Goal: Contribute content: Contribute content

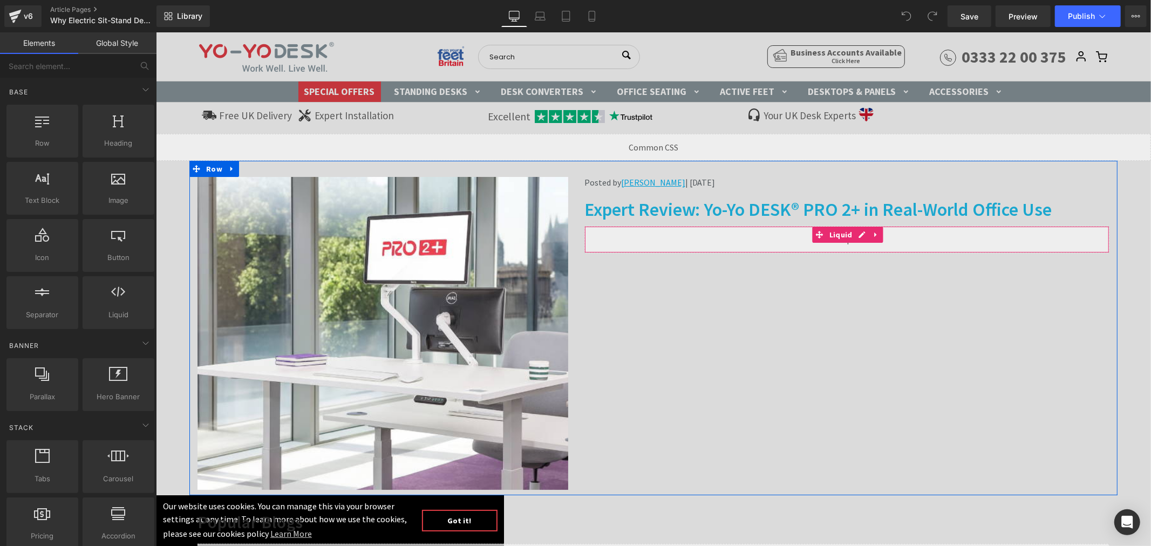
click at [856, 234] on div "Liquid" at bounding box center [846, 239] width 525 height 27
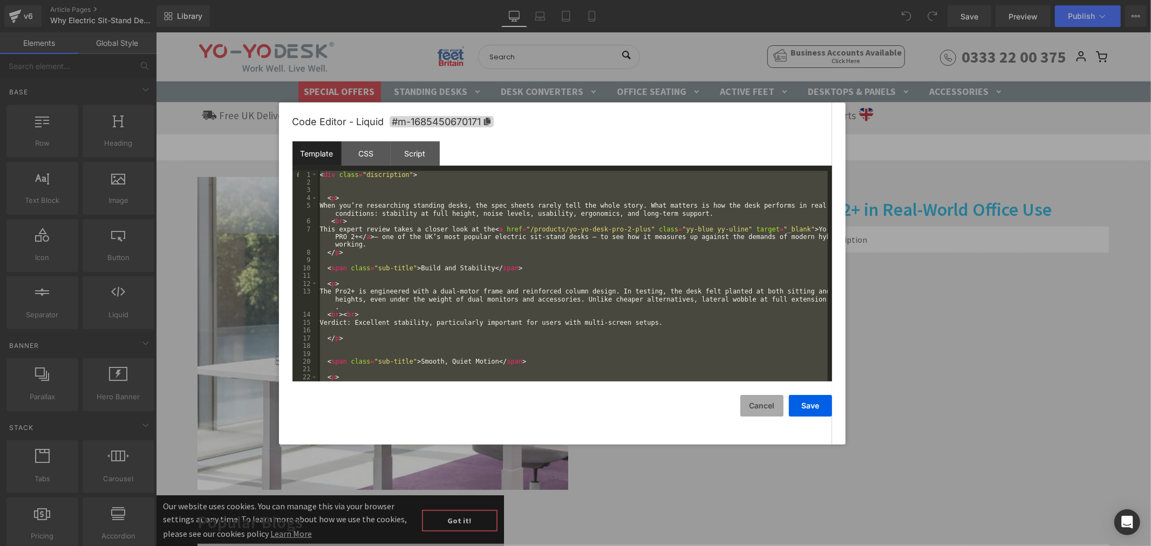
click at [760, 405] on button "Cancel" at bounding box center [762, 406] width 43 height 22
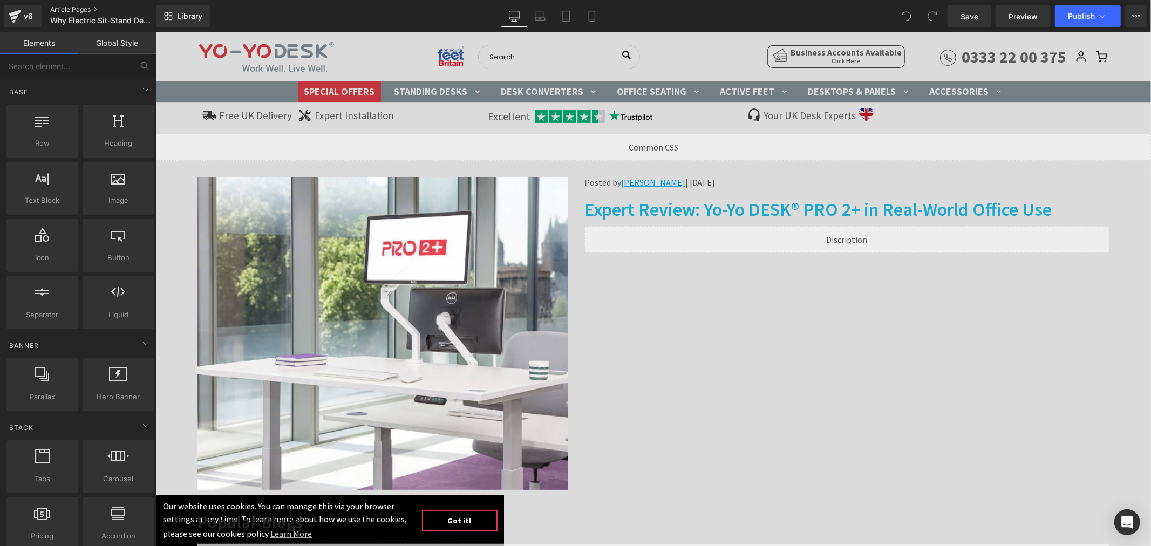
click at [71, 5] on div "v6 Article Pages Why Electric Sit-Stand Desks Are Transforming Work – At Home a…" at bounding box center [78, 16] width 157 height 32
click at [69, 8] on link "Article Pages" at bounding box center [112, 9] width 124 height 9
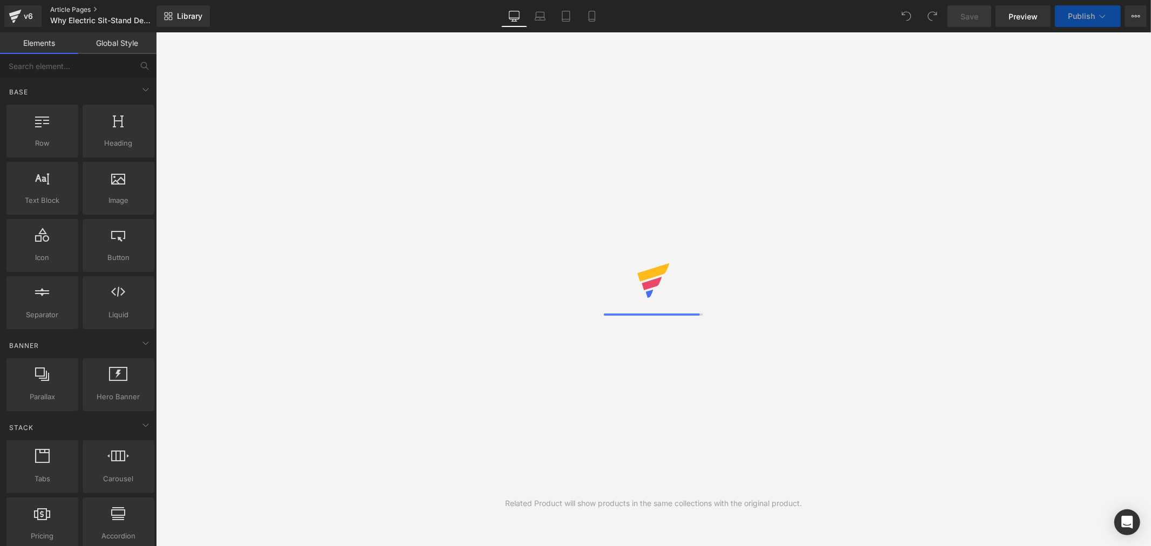
click at [73, 6] on link "Article Pages" at bounding box center [112, 9] width 124 height 9
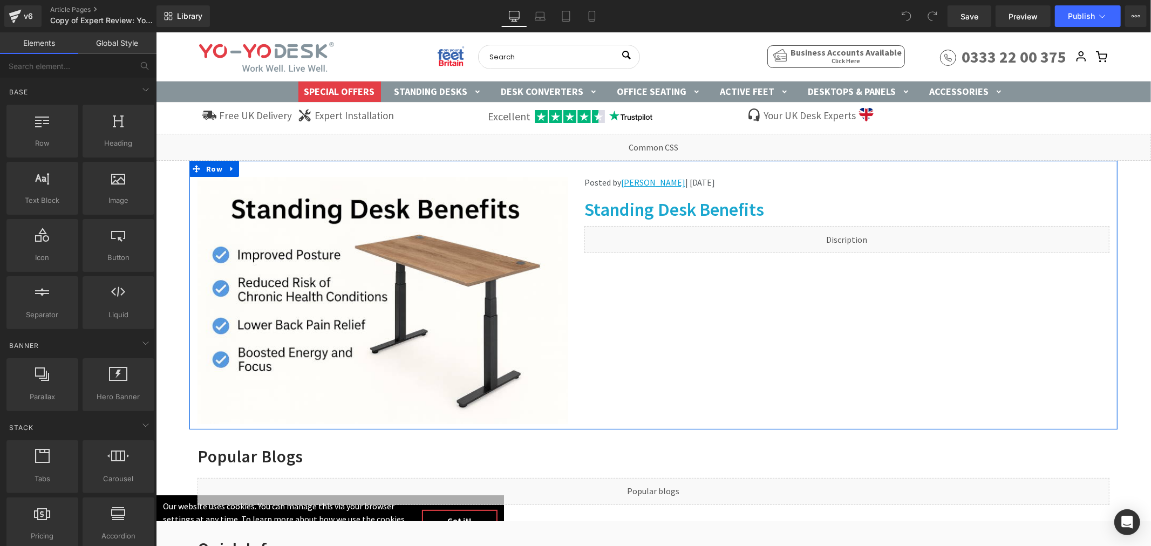
click at [855, 234] on div "Liquid" at bounding box center [846, 239] width 525 height 27
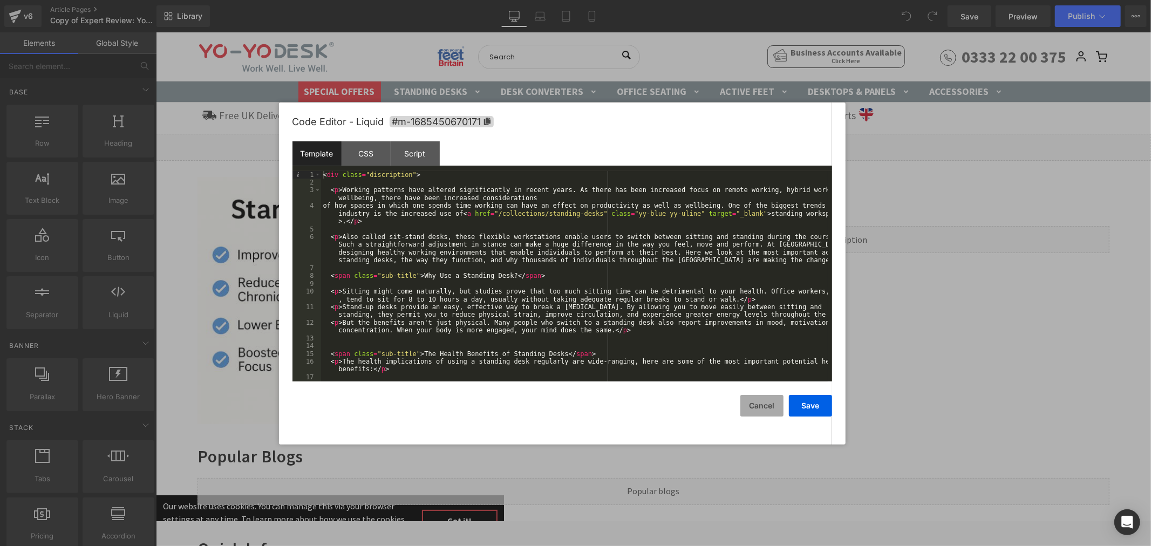
click at [762, 406] on button "Cancel" at bounding box center [762, 406] width 43 height 22
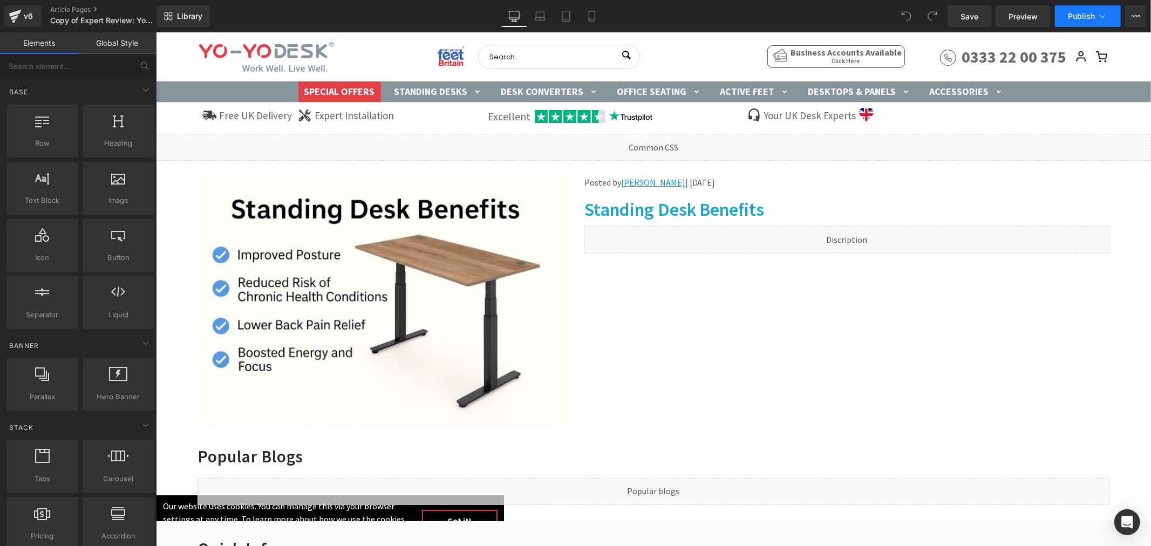
click at [1092, 13] on span "Publish" at bounding box center [1081, 16] width 27 height 9
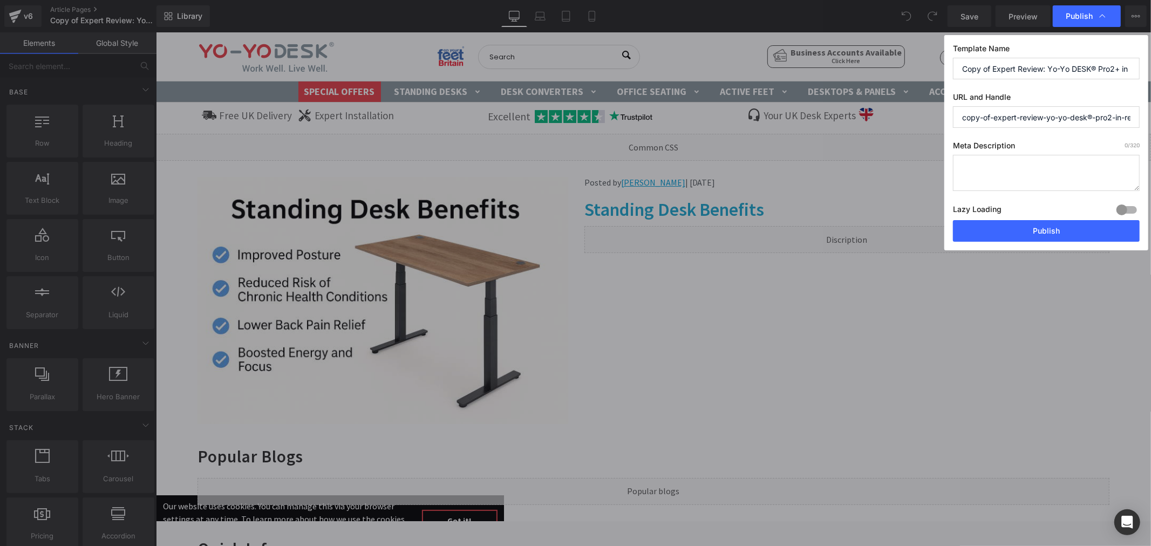
click at [982, 113] on input "copy-of-expert-review-yo-yo-desk®-pro2-in-real-world-office-use" at bounding box center [1046, 117] width 187 height 22
click at [982, 114] on input "copy-of-expert-review-yo-yo-desk®-pro2-in-real-world-office-use" at bounding box center [1046, 117] width 187 height 22
click at [981, 114] on input "copy-of-expert-review-yo-yo-desk®-pro2-in-real-world-office-use" at bounding box center [1046, 117] width 187 height 22
paste input "standing-desk-benefits"
type input "standing-desk-benefits"
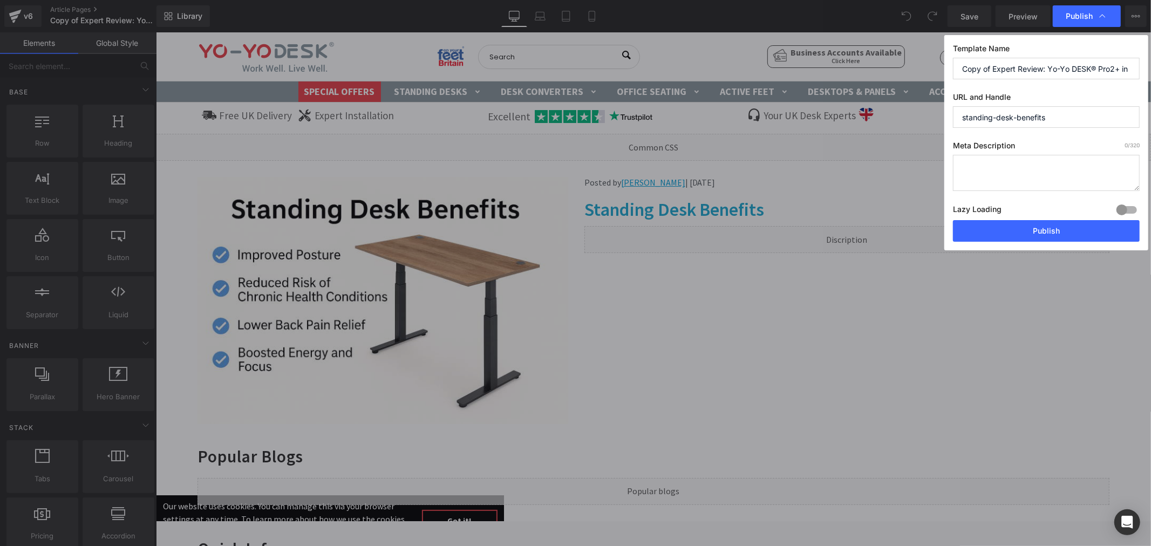
click at [983, 66] on input "Copy of Expert Review: Yo-Yo DESK® Pro2+ in Real-World Office Use" at bounding box center [1046, 69] width 187 height 22
click at [983, 65] on input "Copy of Expert Review: Yo-Yo DESK® Pro2+ in Real-World Office Use" at bounding box center [1046, 69] width 187 height 22
paste input "Standing Desk Benefits"
type input "Standing Desk Benefits"
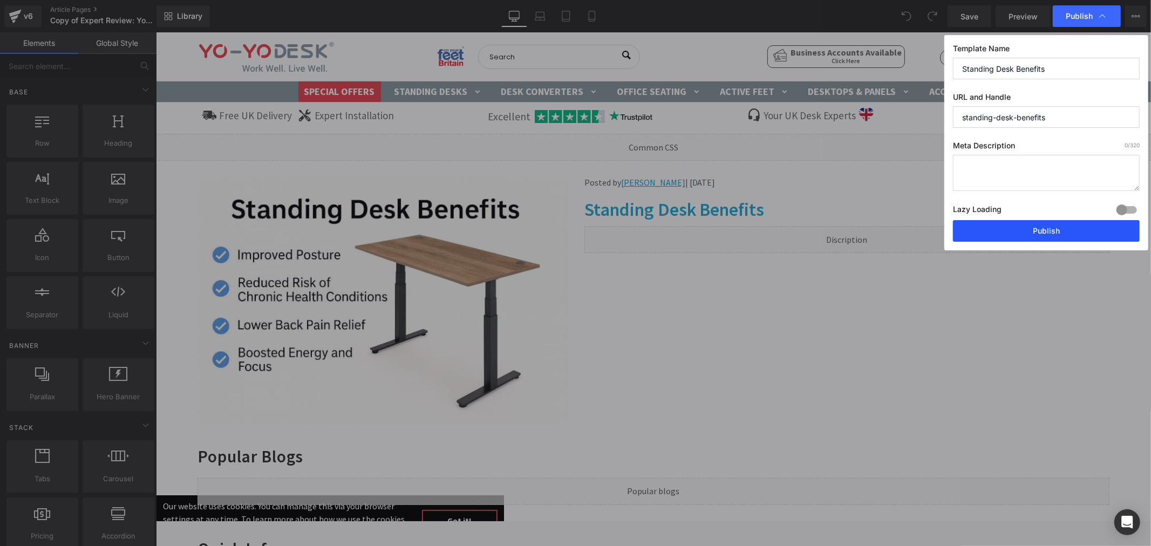
click at [1047, 229] on button "Publish" at bounding box center [1046, 231] width 187 height 22
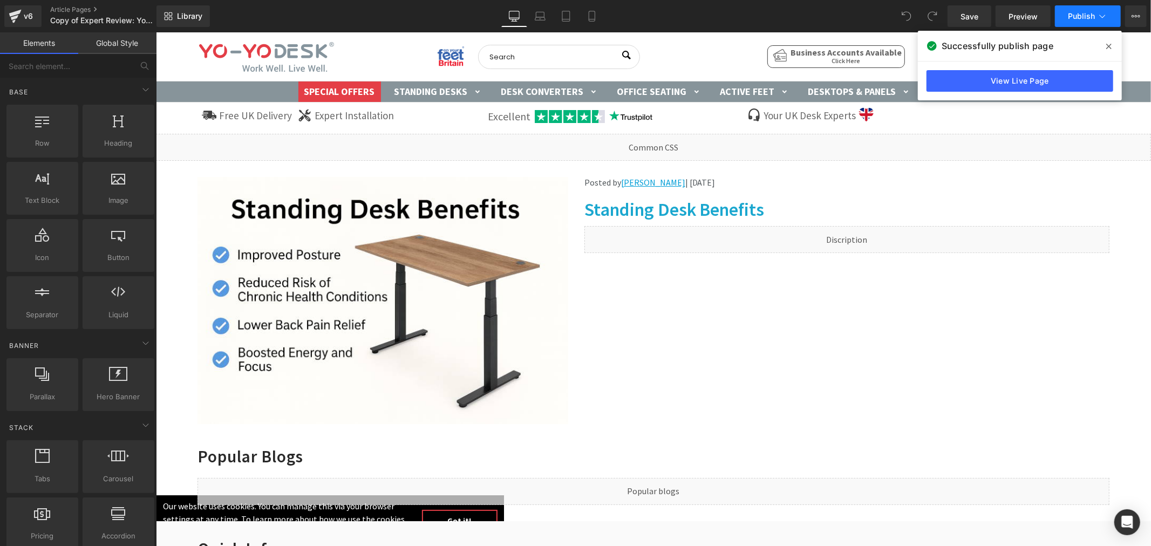
click at [1097, 14] on icon at bounding box center [1102, 16] width 11 height 11
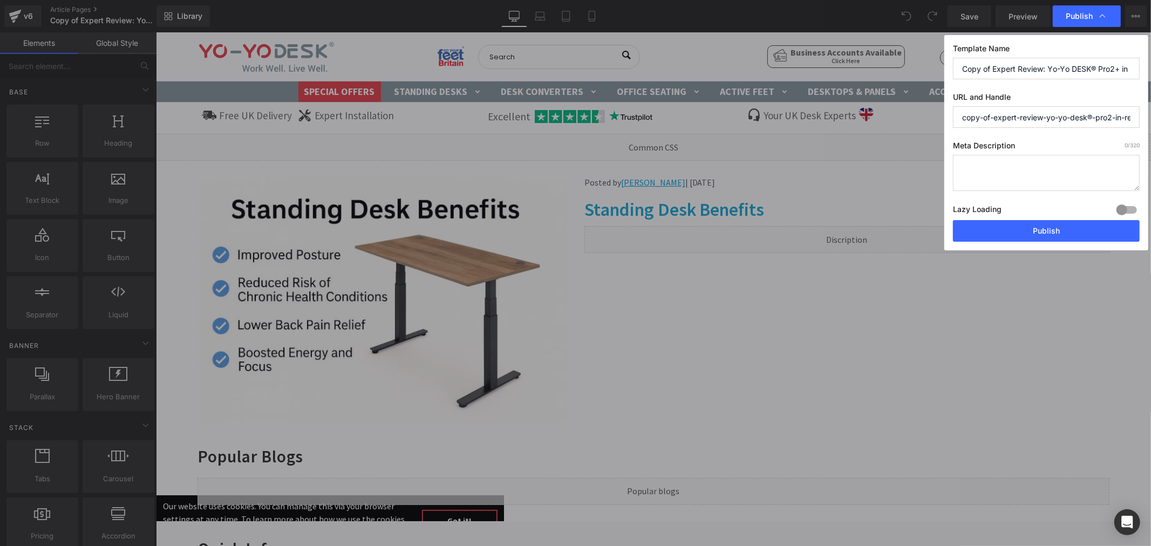
click at [1000, 118] on input "copy-of-expert-review-yo-yo-desk®-pro2-in-real-world-office-use" at bounding box center [1046, 117] width 187 height 22
paste input "standing-desk-benefits"
type input "standing-desk-benefits"
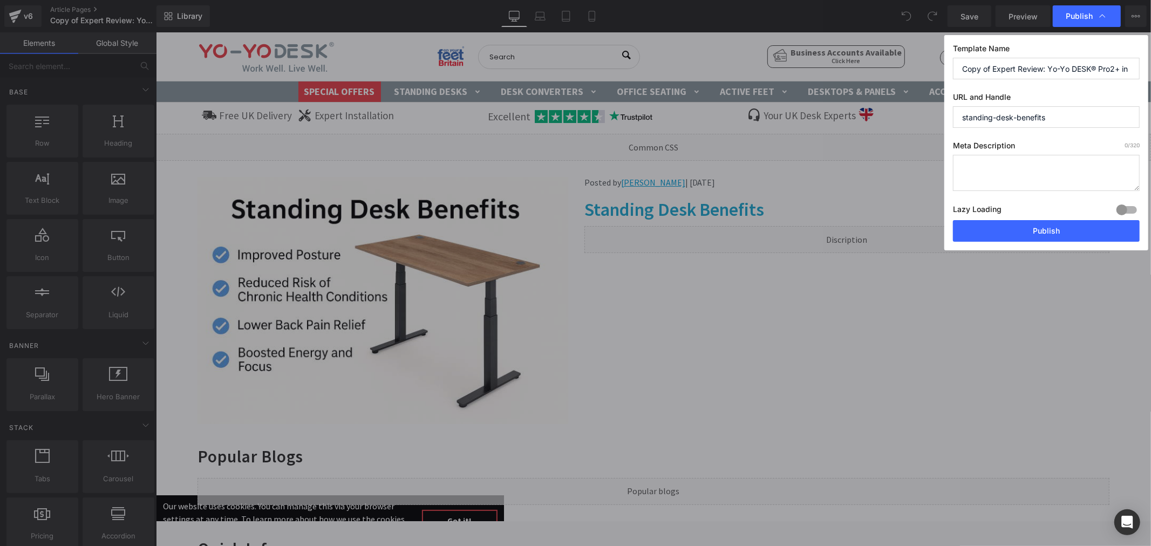
click at [986, 67] on input "Copy of Expert Review: Yo-Yo DESK® Pro2+ in Real-World Office Use" at bounding box center [1046, 69] width 187 height 22
click at [985, 66] on input "Copy of Expert Review: Yo-Yo DESK® Pro2+ in Real-World Office Use" at bounding box center [1046, 69] width 187 height 22
paste input "Standing Desk Benefits"
type input "Standing Desk Benefits"
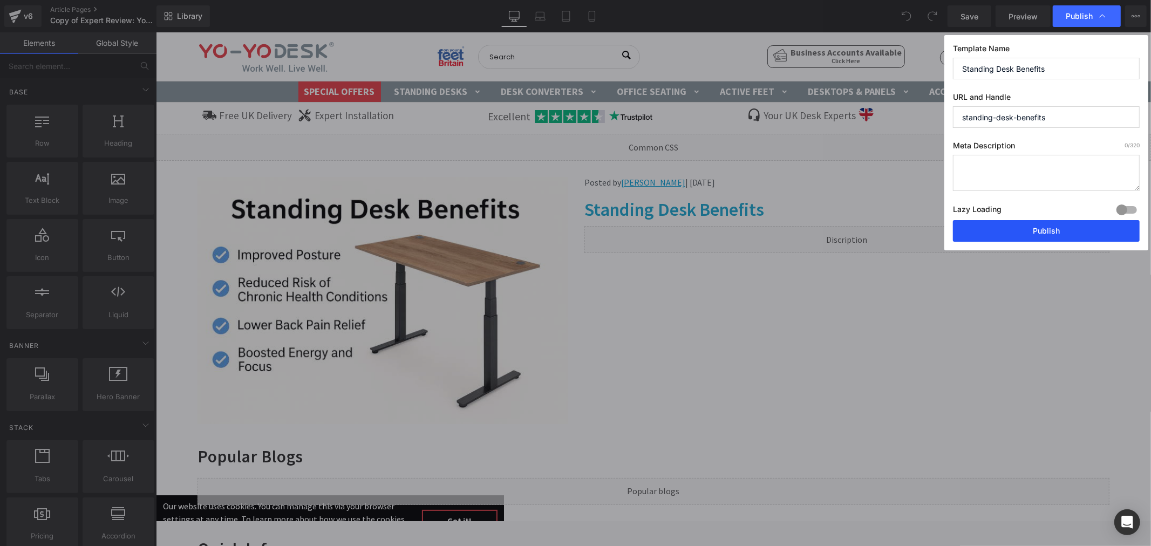
click at [1023, 229] on button "Publish" at bounding box center [1046, 231] width 187 height 22
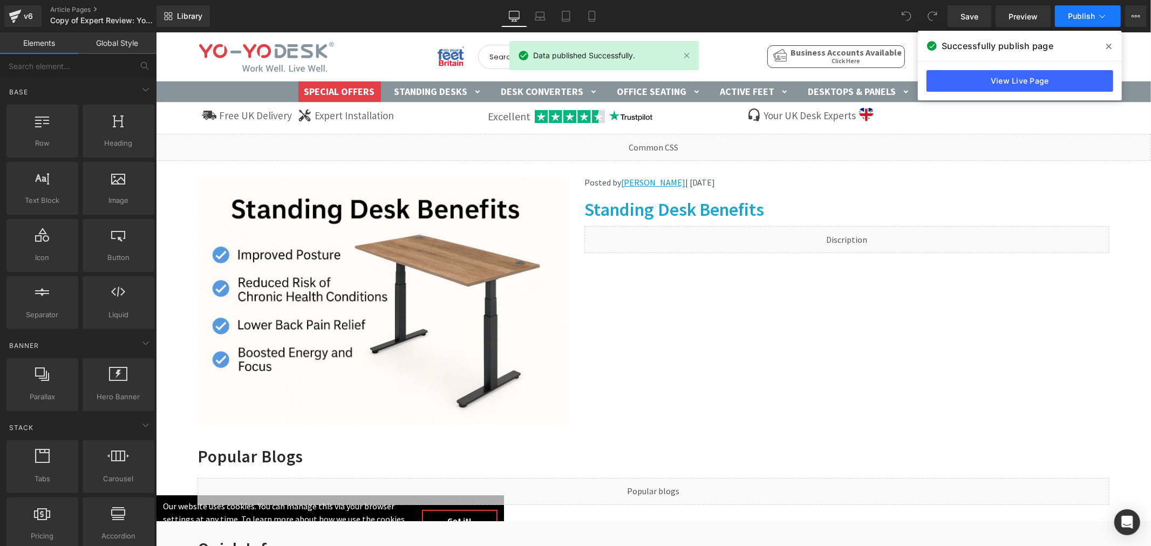
click at [1086, 18] on span "Publish" at bounding box center [1081, 16] width 27 height 9
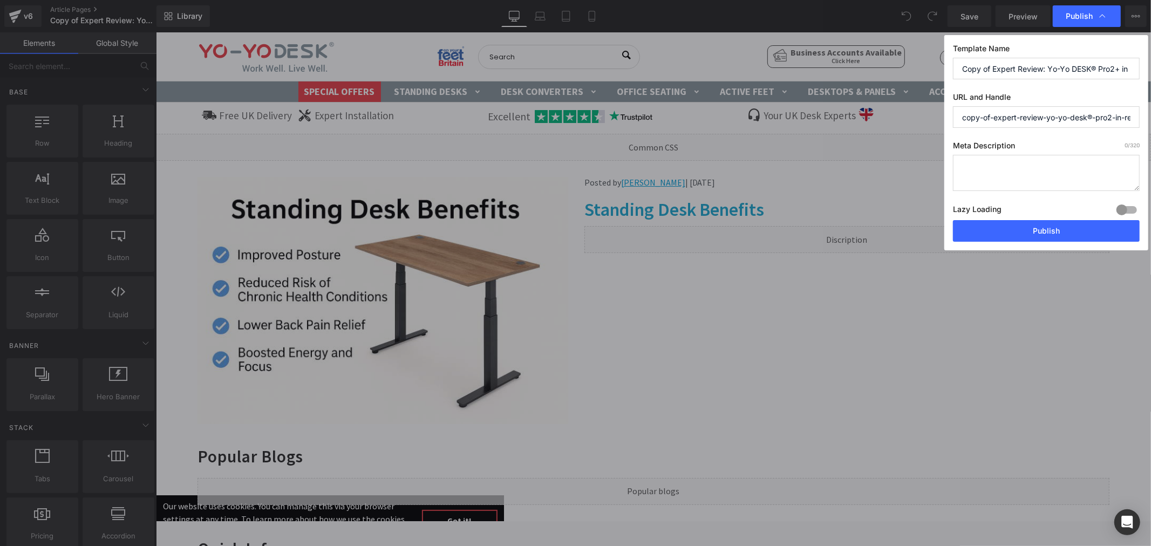
click at [991, 121] on input "copy-of-expert-review-yo-yo-desk®-pro2-in-real-world-office-use" at bounding box center [1046, 117] width 187 height 22
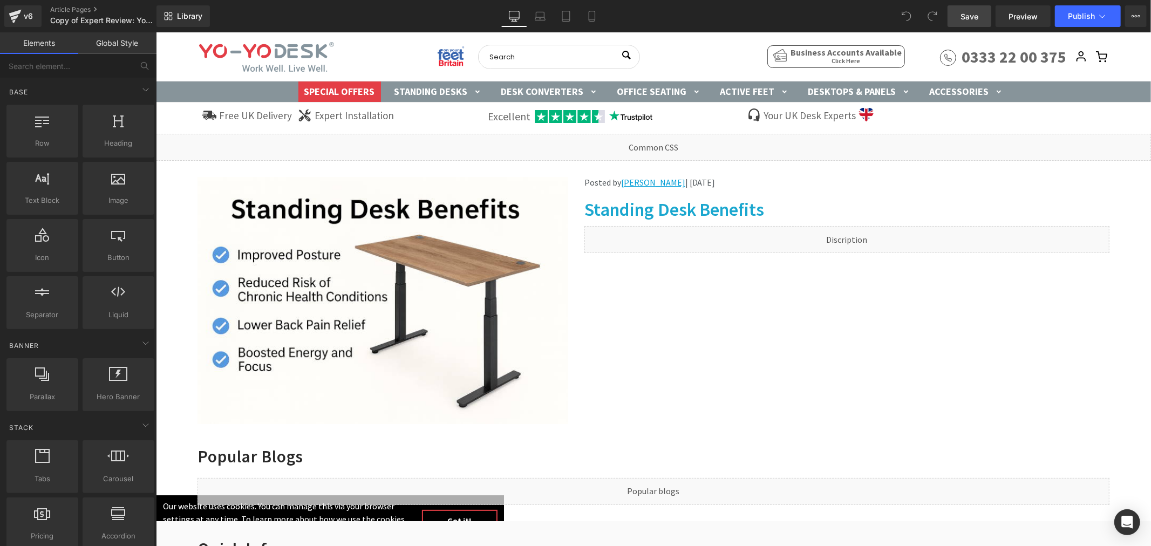
click at [968, 17] on span "Save" at bounding box center [970, 16] width 18 height 11
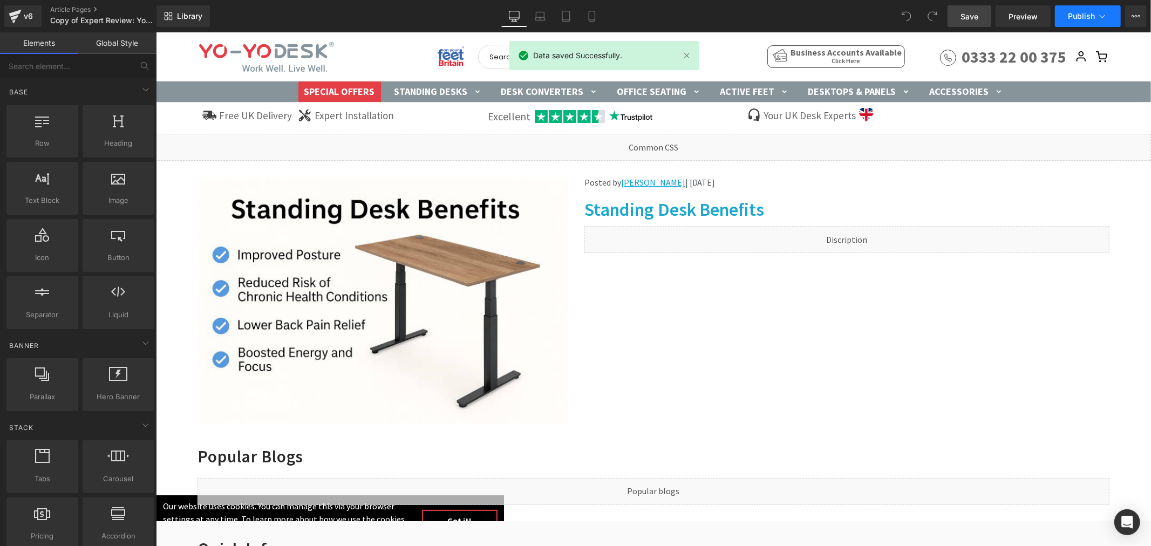
click at [1084, 16] on span "Publish" at bounding box center [1081, 16] width 27 height 9
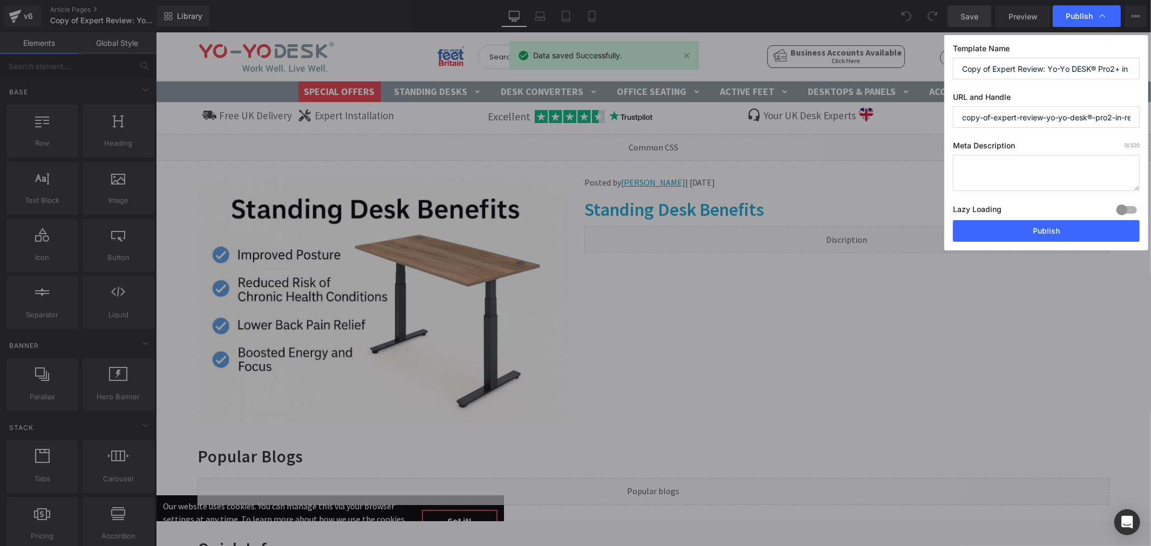
click at [1012, 114] on input "copy-of-expert-review-yo-yo-desk®-pro2-in-real-world-office-use" at bounding box center [1046, 117] width 187 height 22
paste input "standing-desk-benefits"
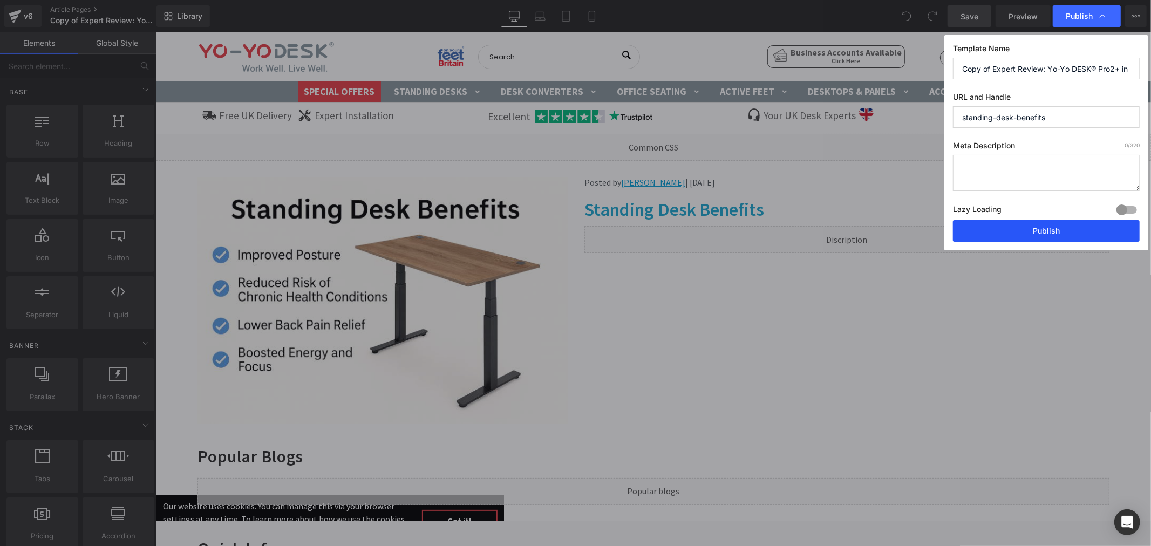
type input "standing-desk-benefits"
click at [1001, 229] on button "Publish" at bounding box center [1046, 231] width 187 height 22
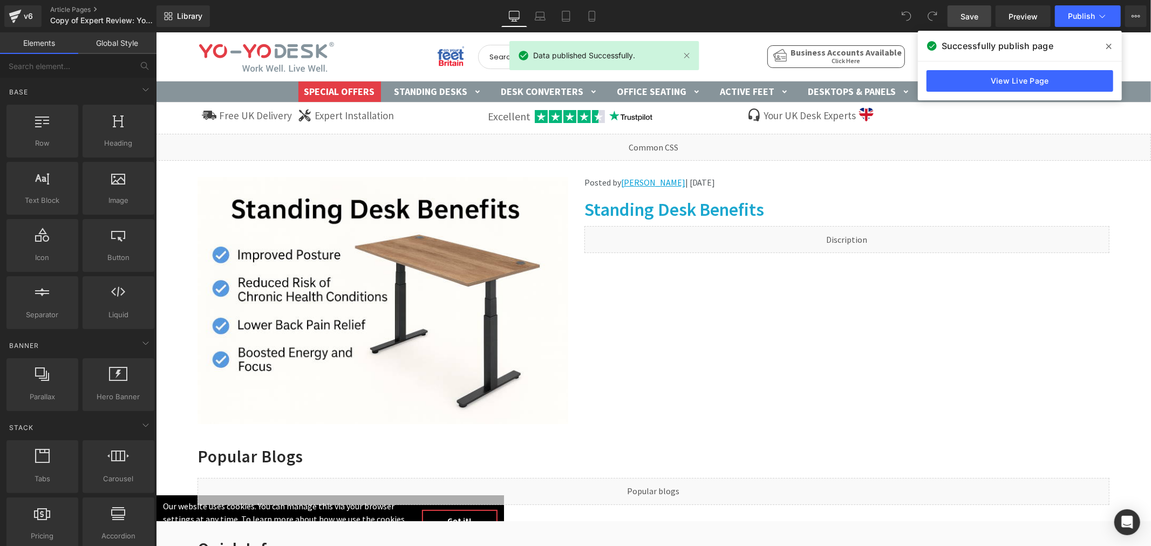
click at [1065, 17] on button "Publish" at bounding box center [1088, 16] width 66 height 22
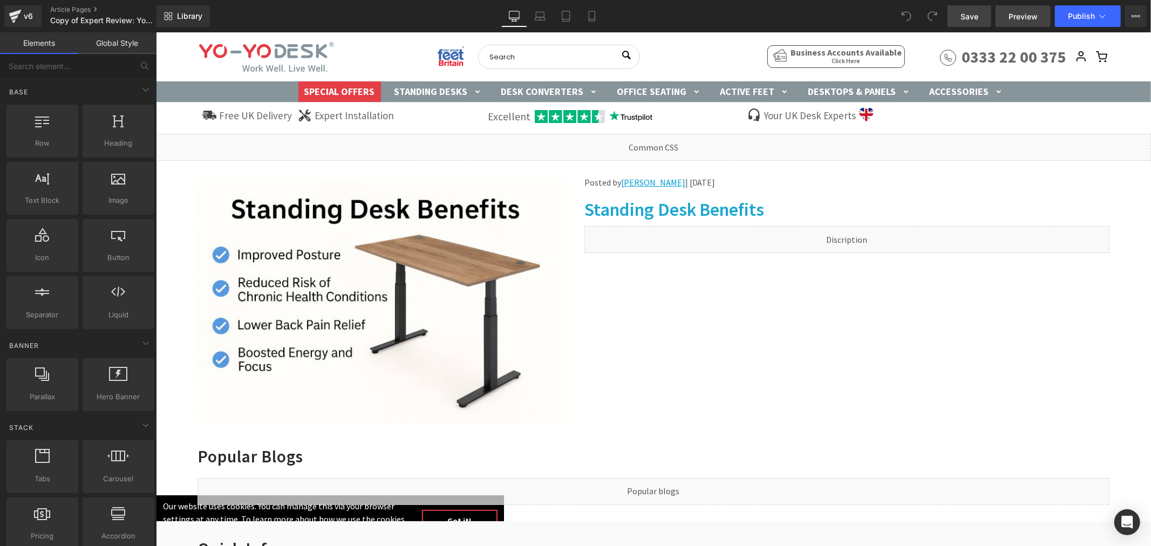
click at [1018, 13] on span "Preview" at bounding box center [1023, 16] width 29 height 11
click at [1105, 15] on icon at bounding box center [1103, 16] width 6 height 3
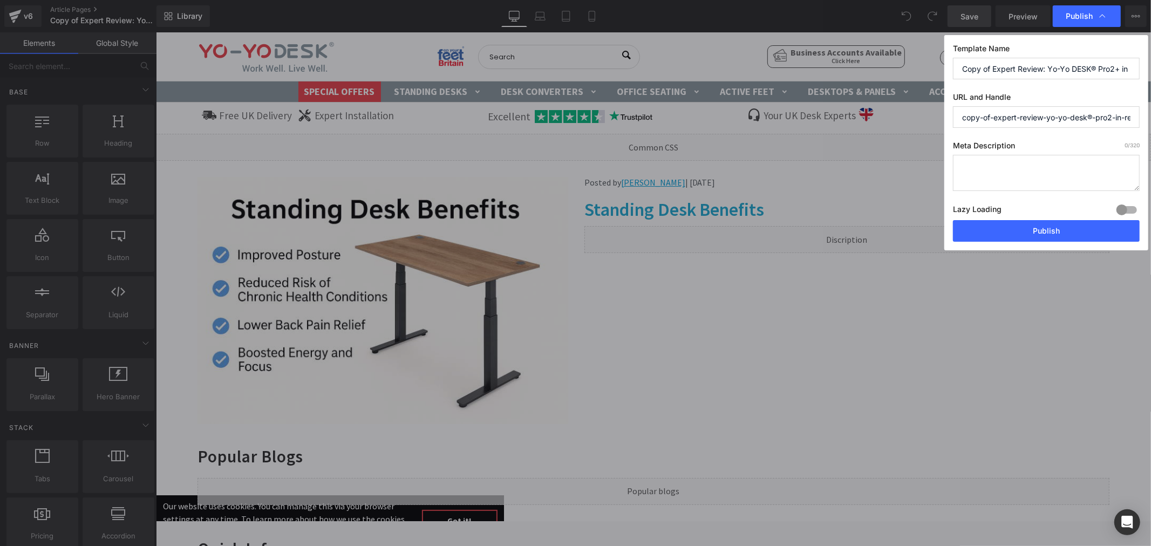
click at [1105, 15] on icon at bounding box center [1102, 16] width 11 height 11
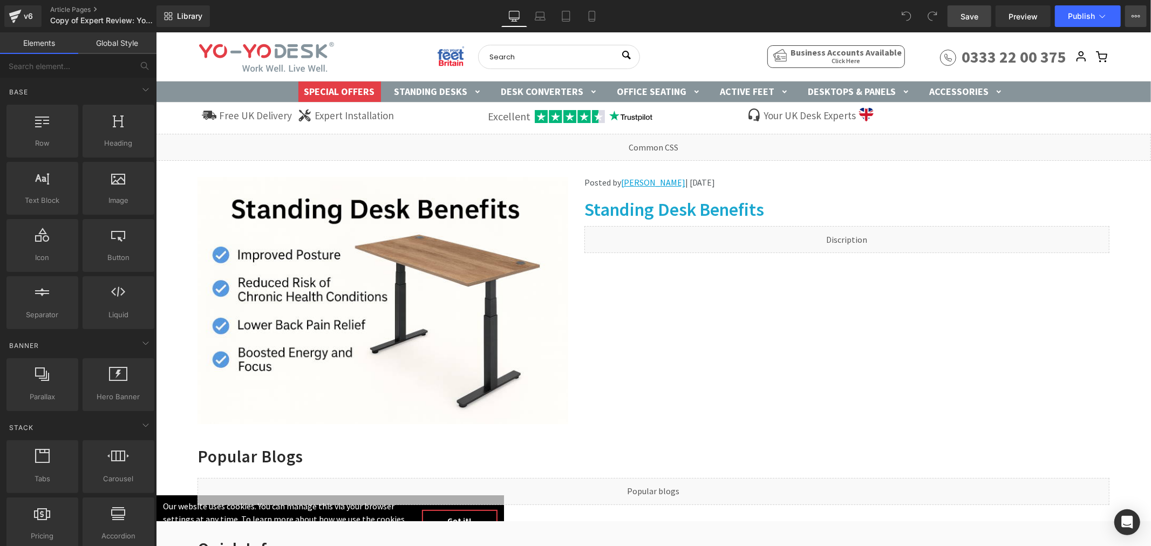
click at [1136, 18] on icon at bounding box center [1136, 16] width 9 height 9
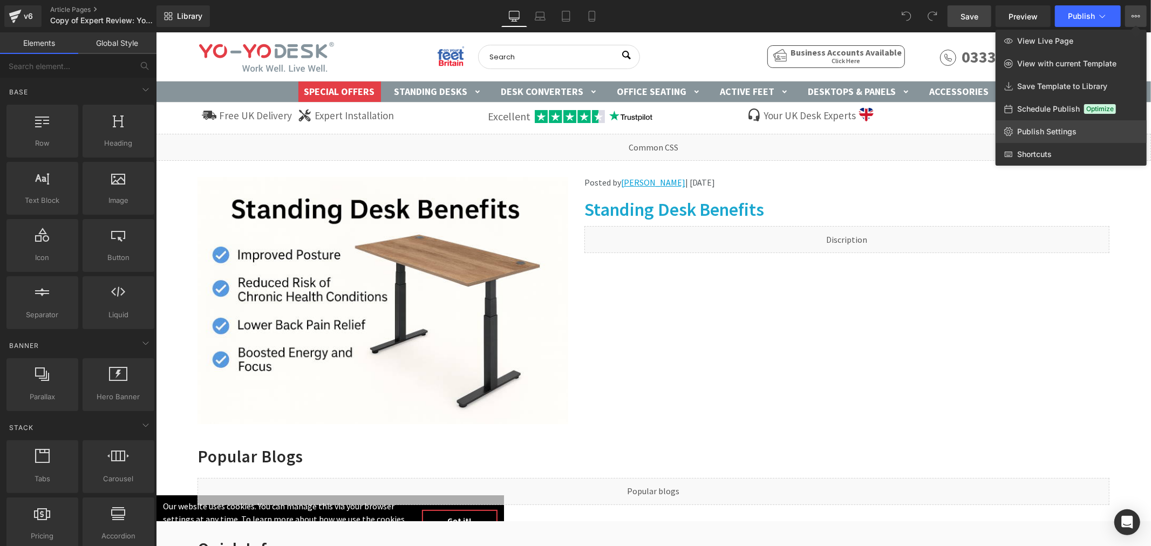
click at [1062, 128] on span "Publish Settings" at bounding box center [1046, 132] width 59 height 10
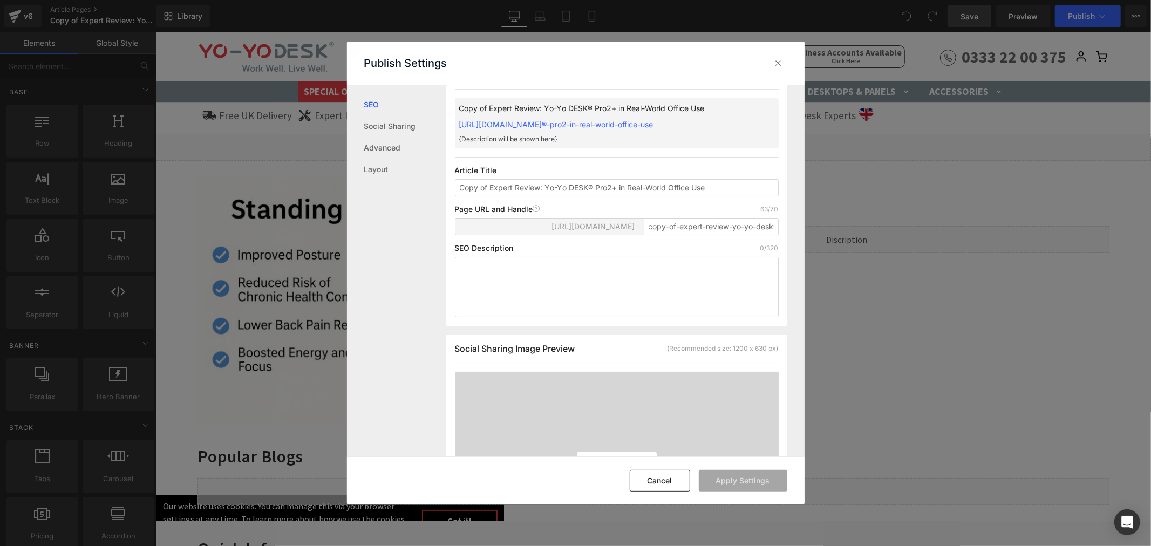
scroll to position [60, 0]
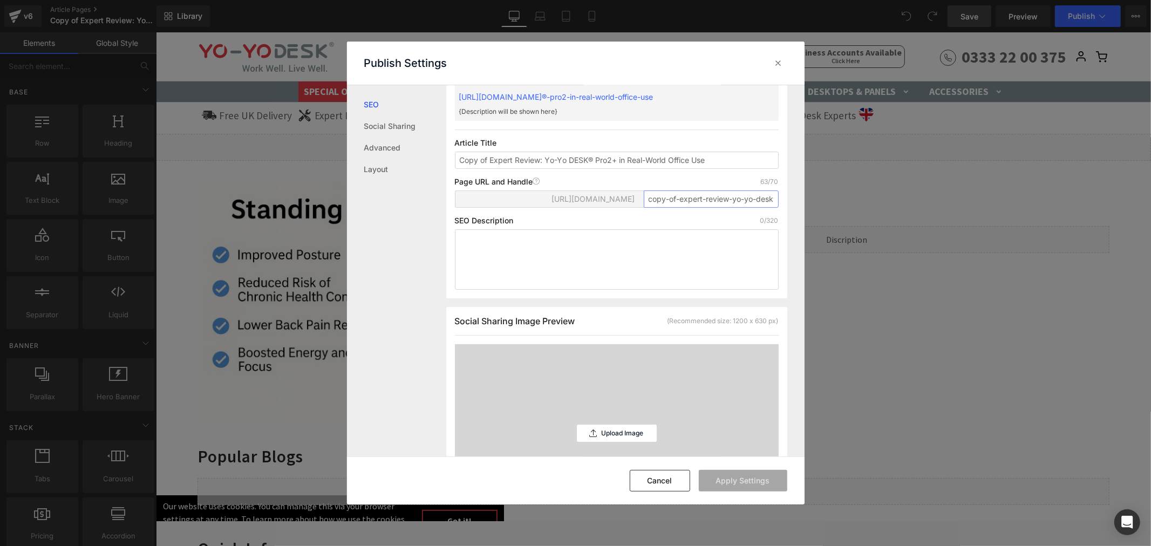
click at [677, 208] on input "copy-of-expert-review-yo-yo-desk®-pro2-in-real-world-office-use" at bounding box center [711, 199] width 135 height 17
paste input "standing-desk-benefits"
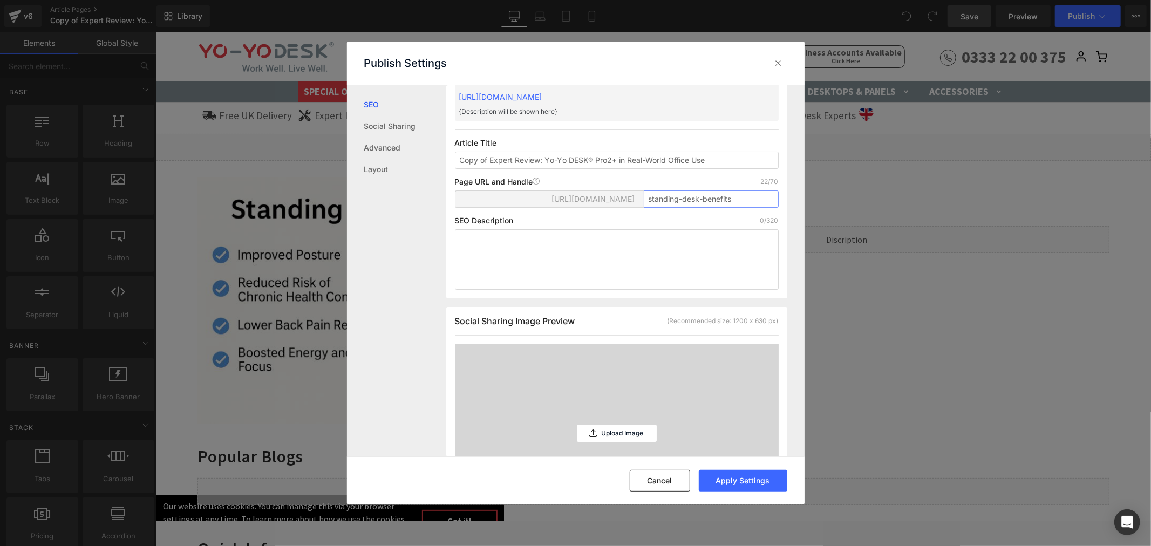
type input "standing-desk-benefits"
click at [541, 164] on input "Copy of Expert Review: Yo-Yo DESK® Pro2+ in Real-World Office Use" at bounding box center [617, 160] width 324 height 17
paste input "Standing Desk Benefits"
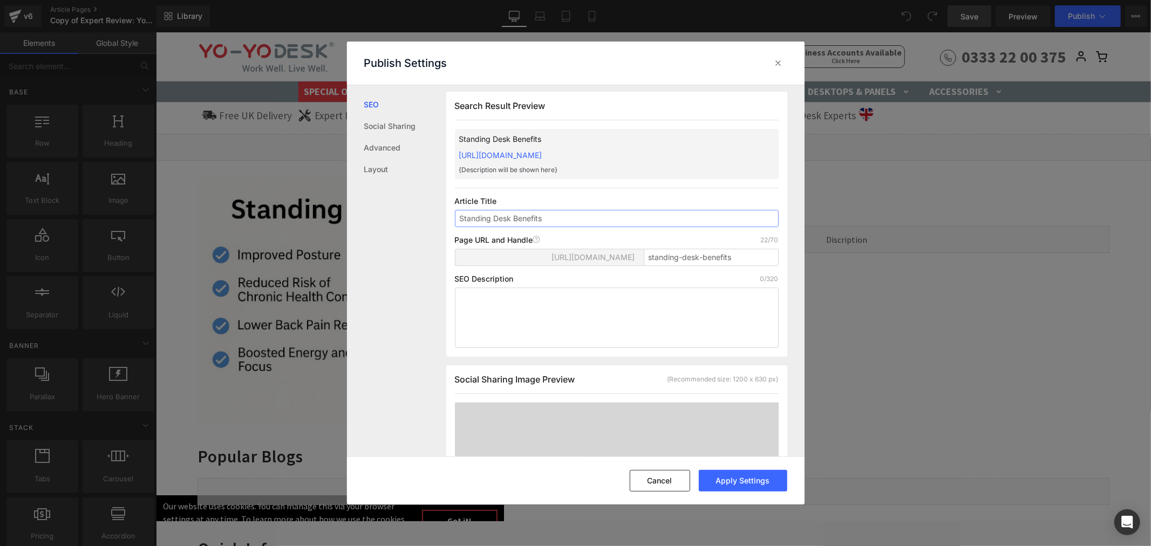
scroll to position [1, 0]
type input "Standing Desk Benefits"
click at [729, 483] on button "Apply Settings" at bounding box center [743, 481] width 89 height 22
click at [781, 65] on icon at bounding box center [779, 63] width 11 height 11
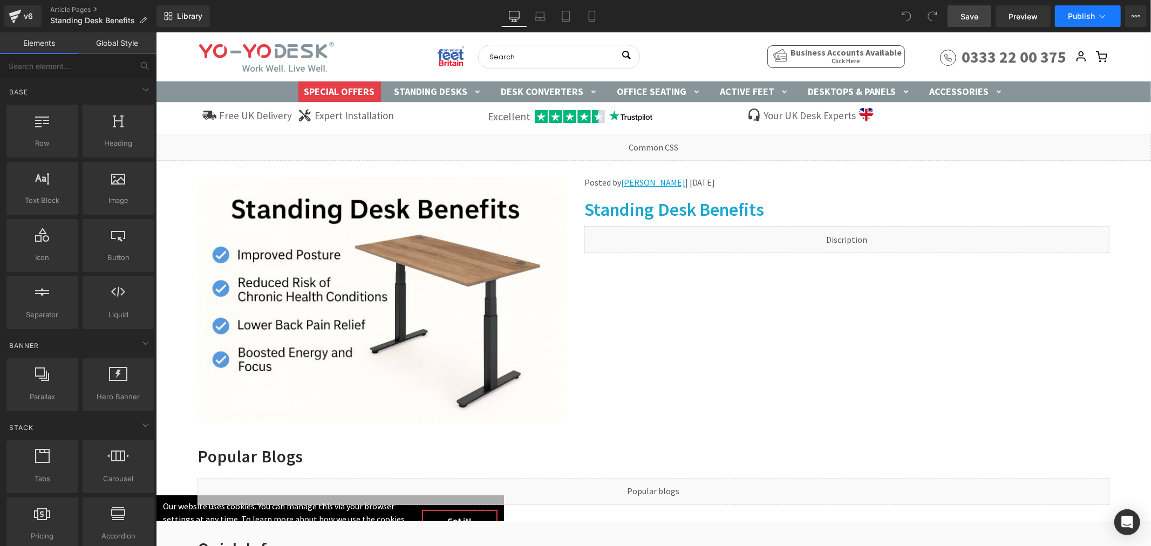
click at [1081, 19] on span "Publish" at bounding box center [1081, 16] width 27 height 9
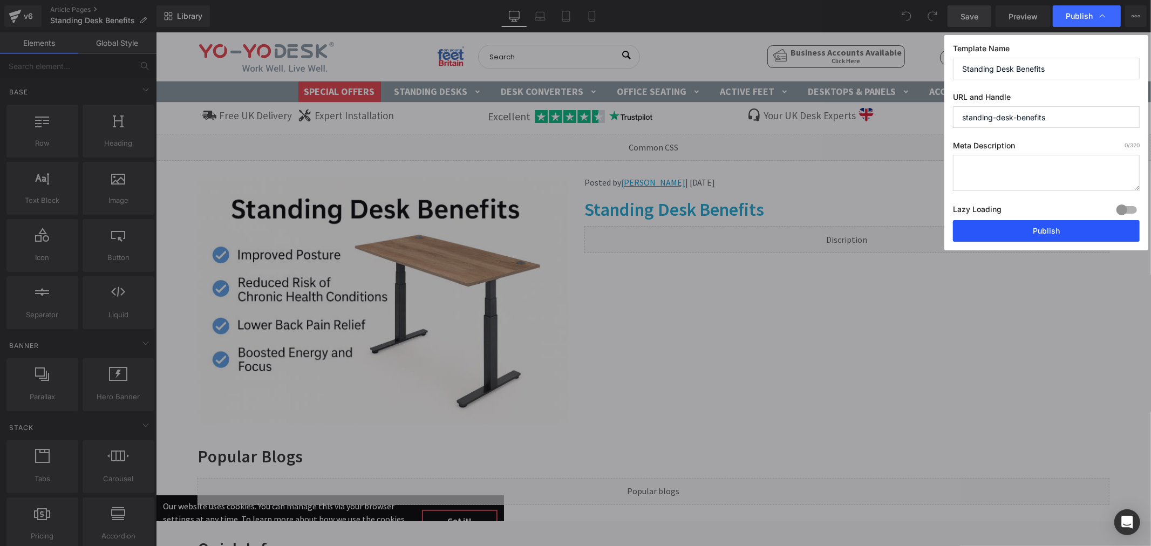
click at [1027, 236] on button "Publish" at bounding box center [1046, 231] width 187 height 22
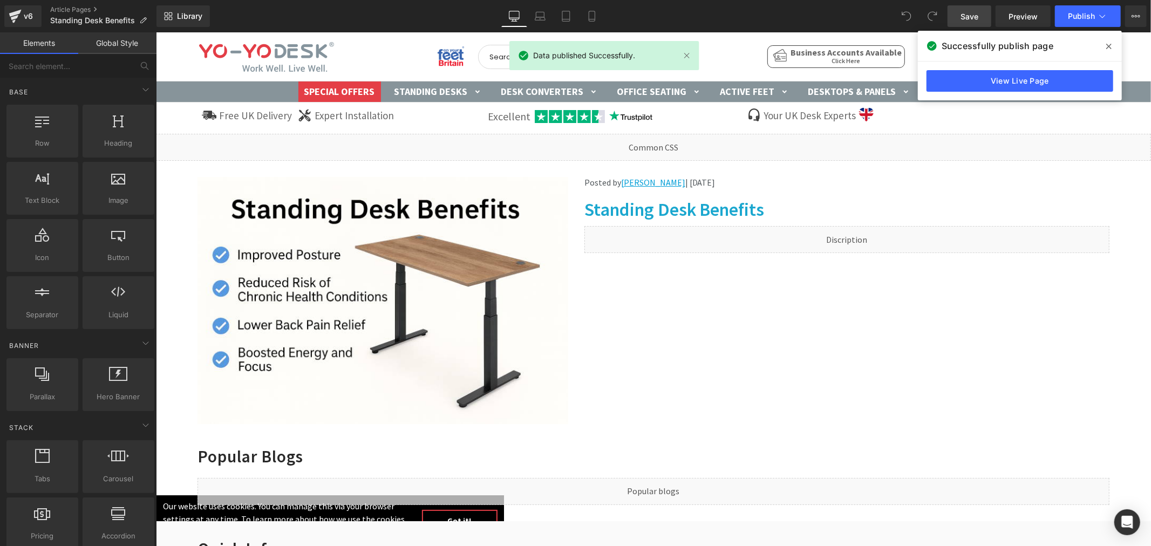
click at [1089, 19] on span "Publish" at bounding box center [1081, 16] width 27 height 9
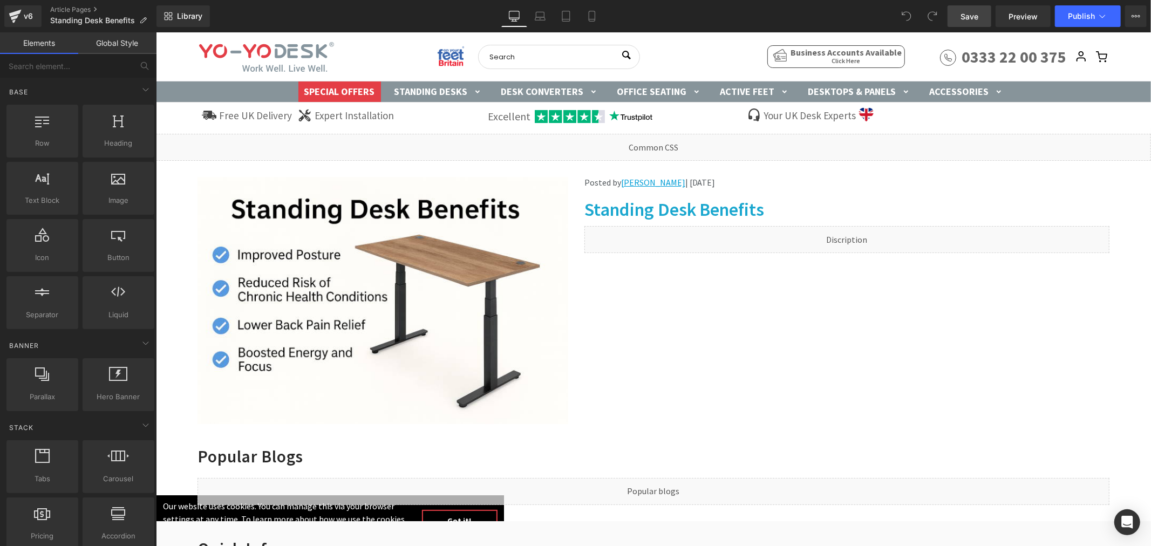
click at [66, 8] on link "Article Pages" at bounding box center [103, 9] width 106 height 9
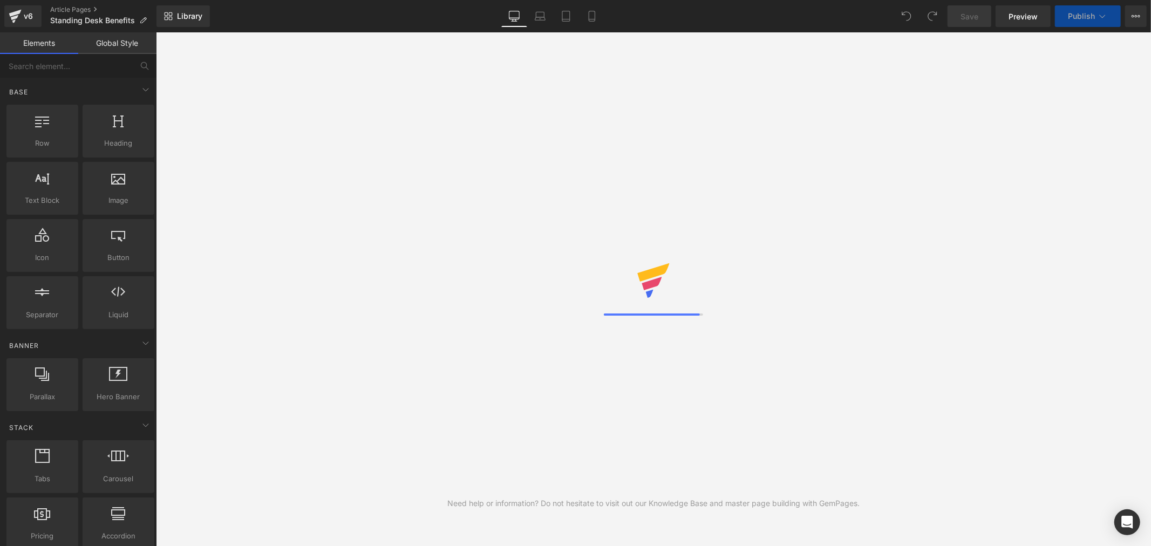
click at [1081, 20] on span "Publish" at bounding box center [1081, 16] width 27 height 9
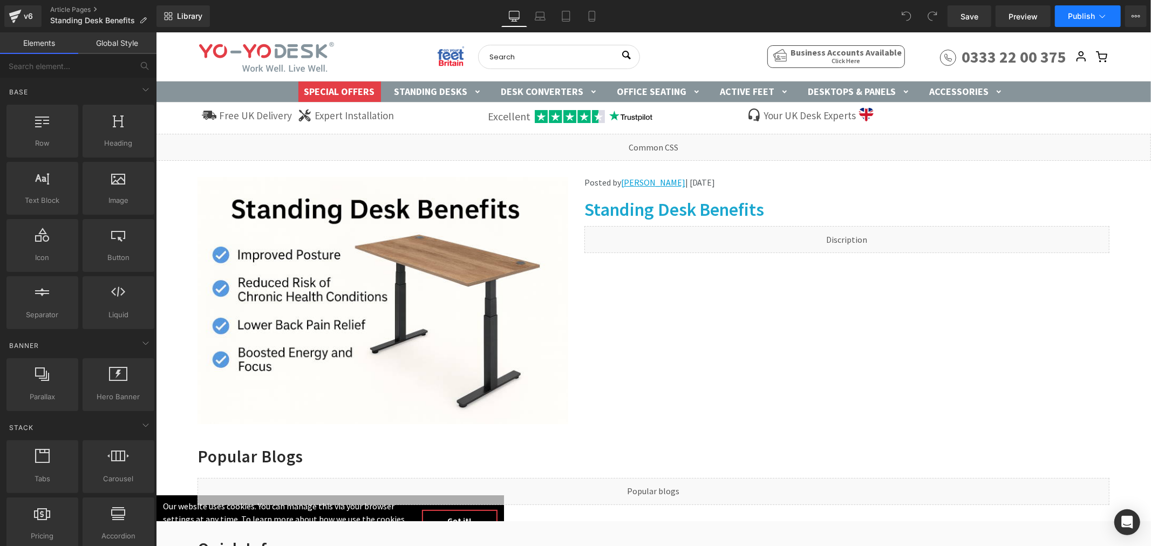
click at [1083, 18] on span "Publish" at bounding box center [1081, 16] width 27 height 9
click at [1134, 20] on icon at bounding box center [1136, 16] width 9 height 9
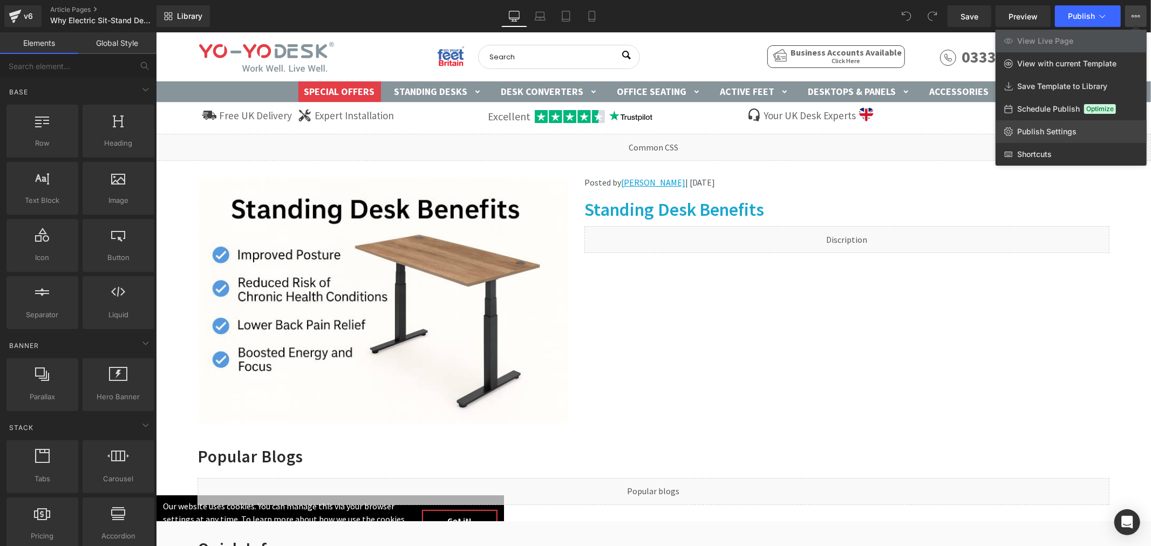
click at [1039, 130] on span "Publish Settings" at bounding box center [1046, 132] width 59 height 10
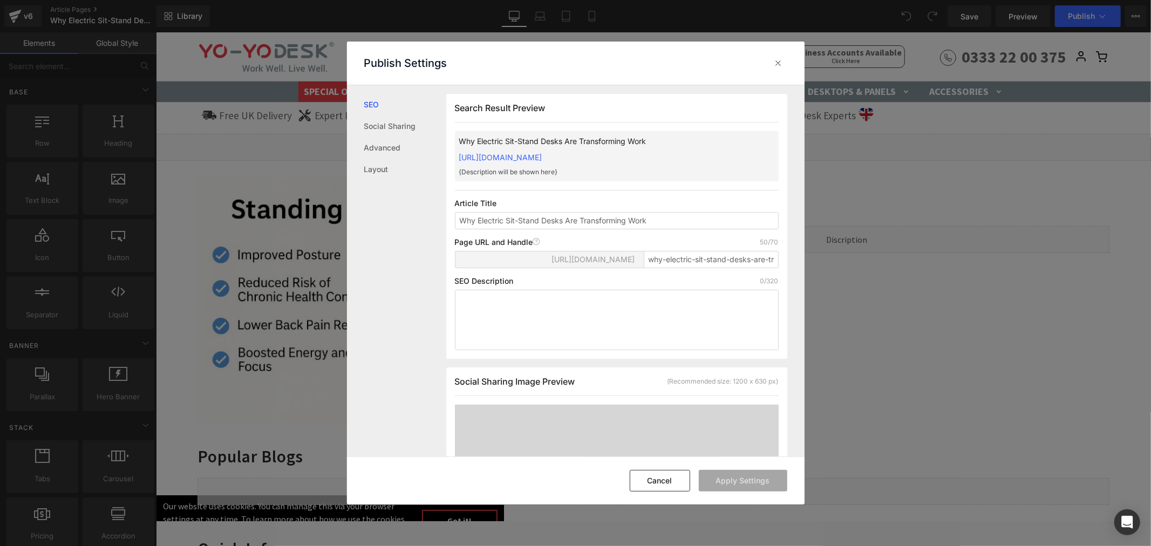
scroll to position [1, 0]
click at [706, 268] on input "why-electric-sit-stand-desks-are-transforming-work" at bounding box center [711, 258] width 135 height 17
paste input "sit-stand-desks-transforming-work-"
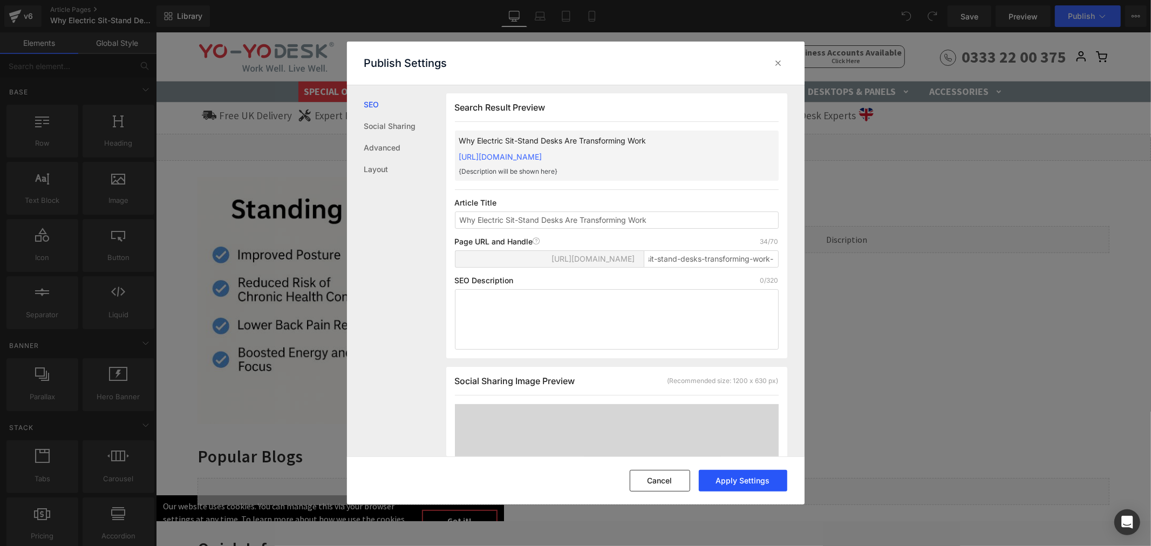
scroll to position [0, 0]
click at [731, 477] on button "Apply Settings" at bounding box center [743, 481] width 89 height 22
type input "sit-stand-desks-transforming-work"
click at [783, 60] on icon at bounding box center [779, 63] width 11 height 11
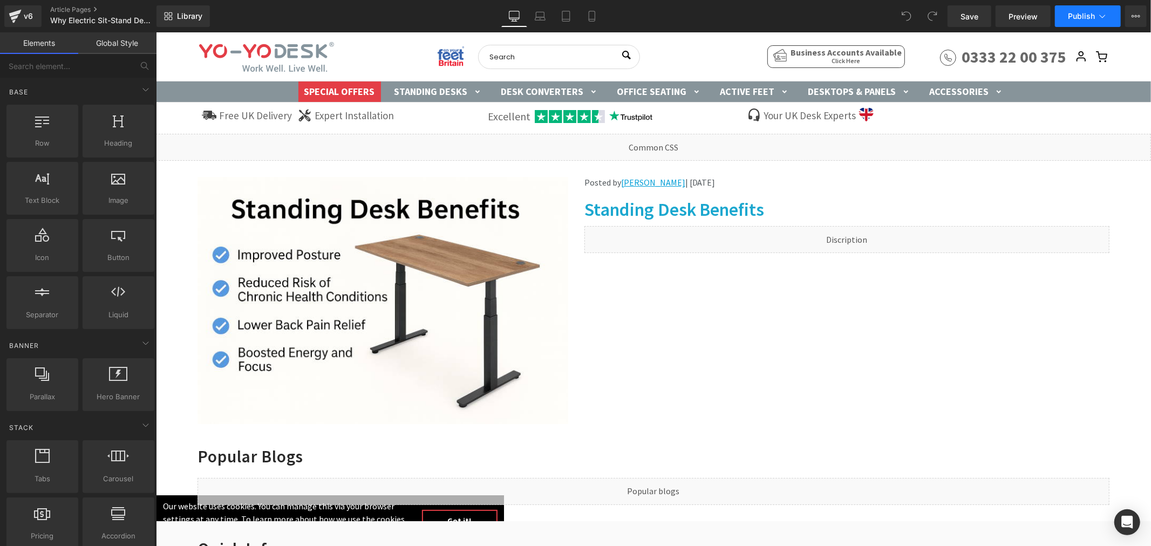
click at [1086, 16] on span "Publish" at bounding box center [1081, 16] width 27 height 9
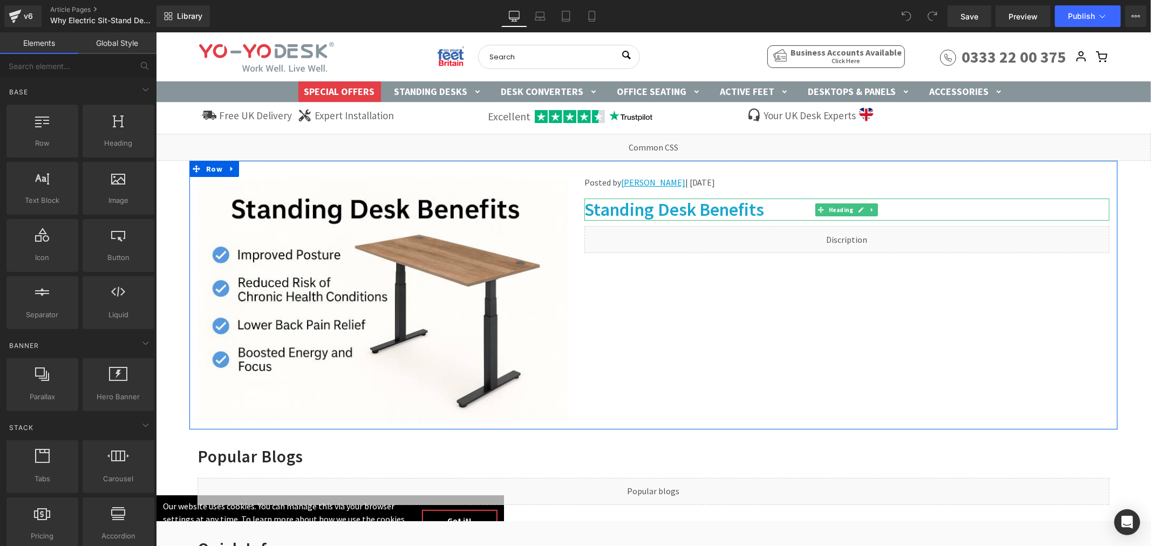
drag, startPoint x: 641, startPoint y: 206, endPoint x: 832, endPoint y: 216, distance: 190.8
click at [641, 206] on h1 "Standing Desk Benefits" at bounding box center [846, 209] width 525 height 22
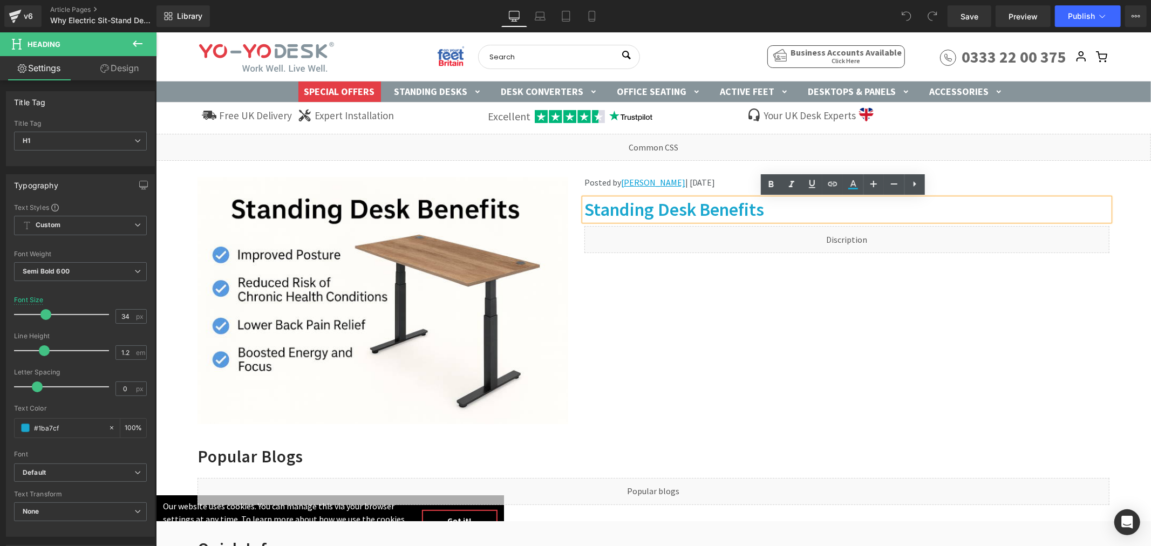
click at [845, 211] on h1 "Standing Desk Benefits" at bounding box center [846, 209] width 525 height 22
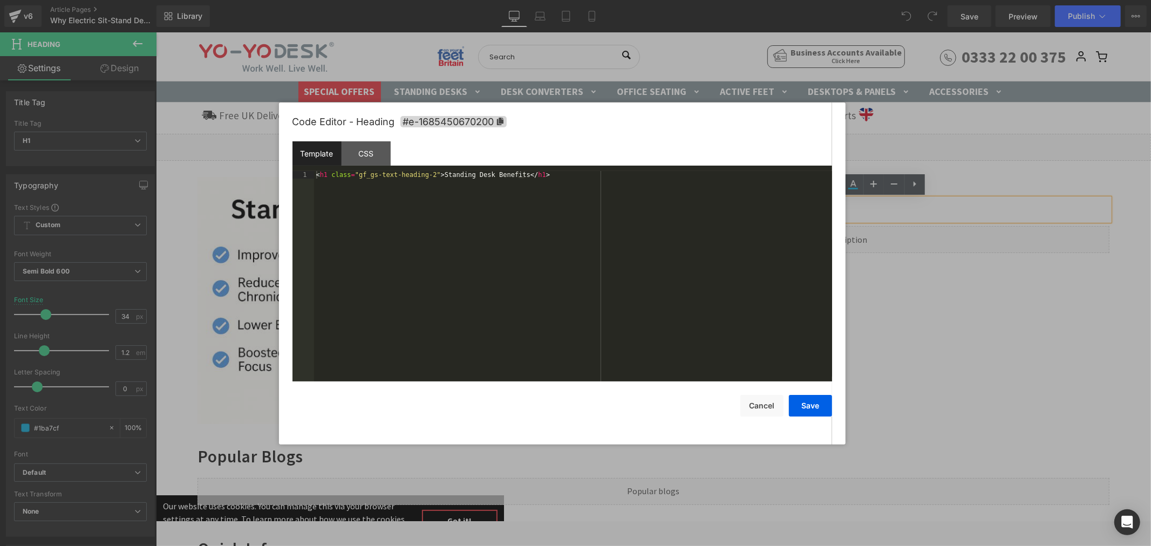
click at [700, 0] on div "You are previewing how the will restyle your page. You can not edit Elements in…" at bounding box center [575, 0] width 1151 height 0
drag, startPoint x: 433, startPoint y: 177, endPoint x: 512, endPoint y: 176, distance: 78.3
click at [512, 176] on div "< h1 class = "gf_gs-text-heading-2" > Standing Desk Benefits </ h1 >" at bounding box center [573, 284] width 518 height 226
click at [801, 401] on button "Save" at bounding box center [810, 406] width 43 height 22
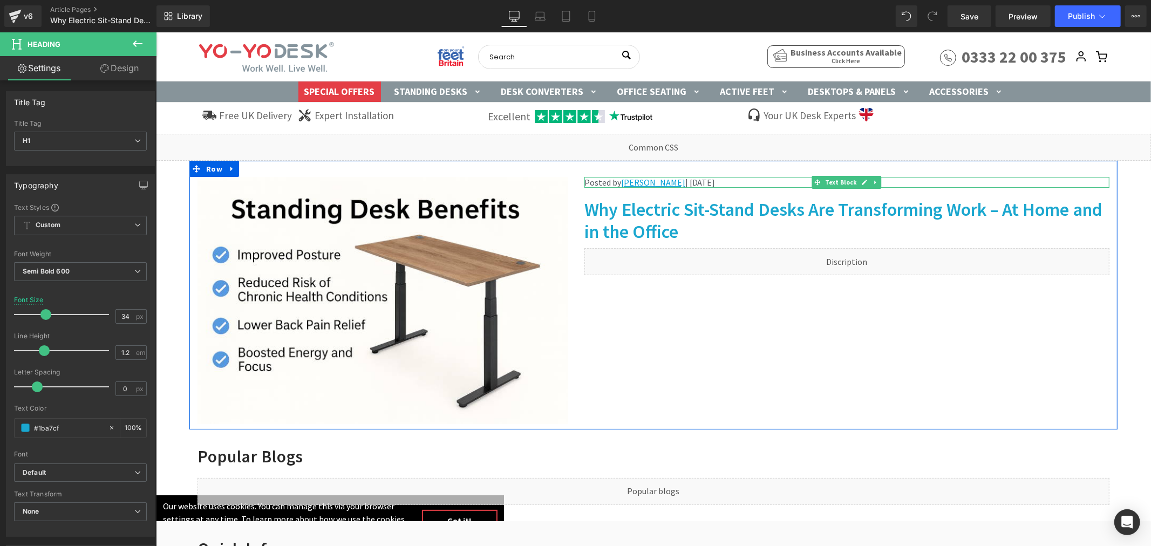
click at [641, 180] on u "[PERSON_NAME]" at bounding box center [653, 182] width 64 height 11
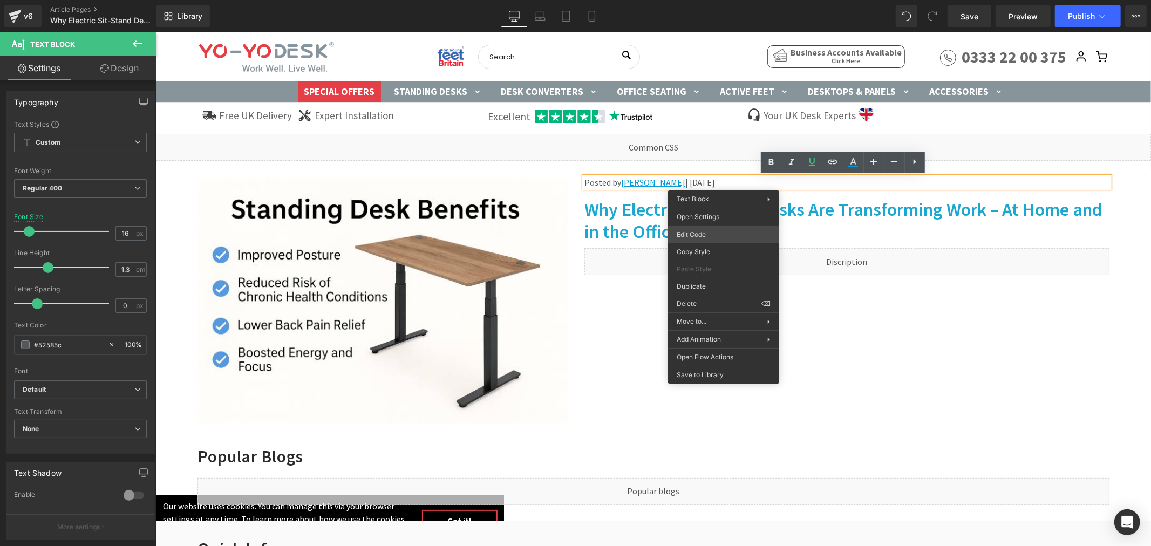
click at [703, 0] on div "You are previewing how the will restyle your page. You can not edit Elements in…" at bounding box center [575, 0] width 1151 height 0
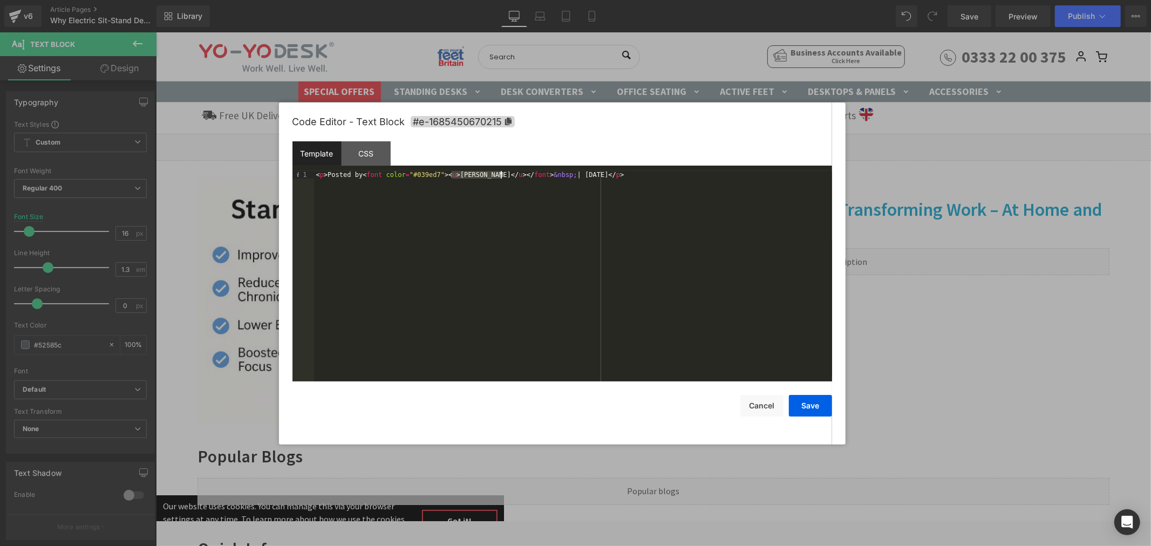
drag, startPoint x: 451, startPoint y: 175, endPoint x: 501, endPoint y: 175, distance: 49.7
click at [501, 175] on div "< p > Posted by < font color = "#039ed7" > < u > Adrian O’Brien </ u > </ font …" at bounding box center [573, 284] width 518 height 226
drag, startPoint x: 564, startPoint y: 173, endPoint x: 589, endPoint y: 174, distance: 25.4
click at [589, 174] on div "< p > Posted by < font color = "#039ed7" > < u > Gavin Bradley </ u > </ font >…" at bounding box center [573, 284] width 518 height 226
click at [804, 401] on button "Save" at bounding box center [810, 406] width 43 height 22
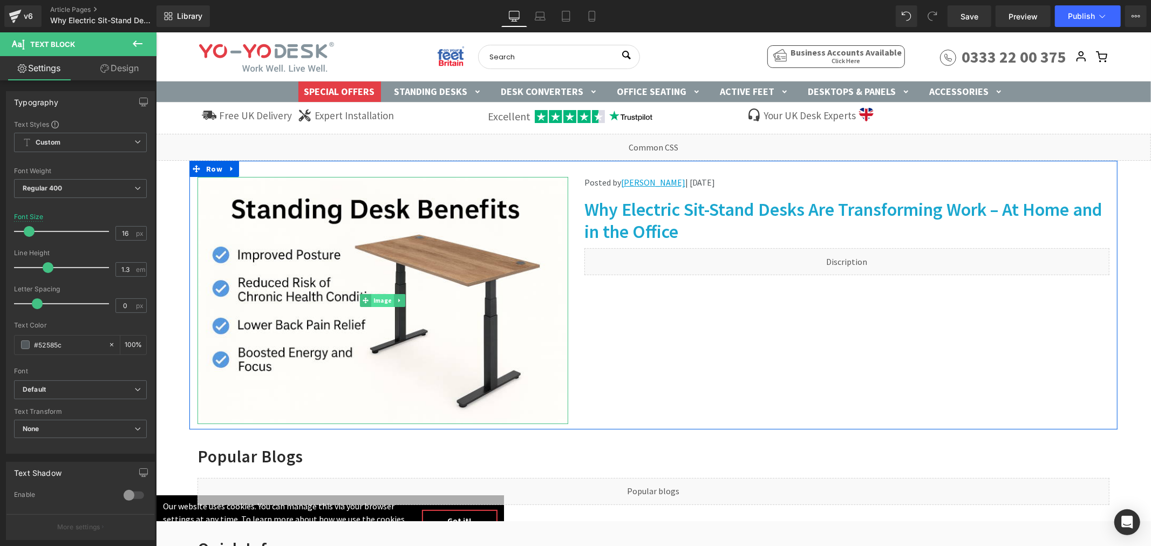
click at [377, 295] on span "Image" at bounding box center [382, 300] width 23 height 13
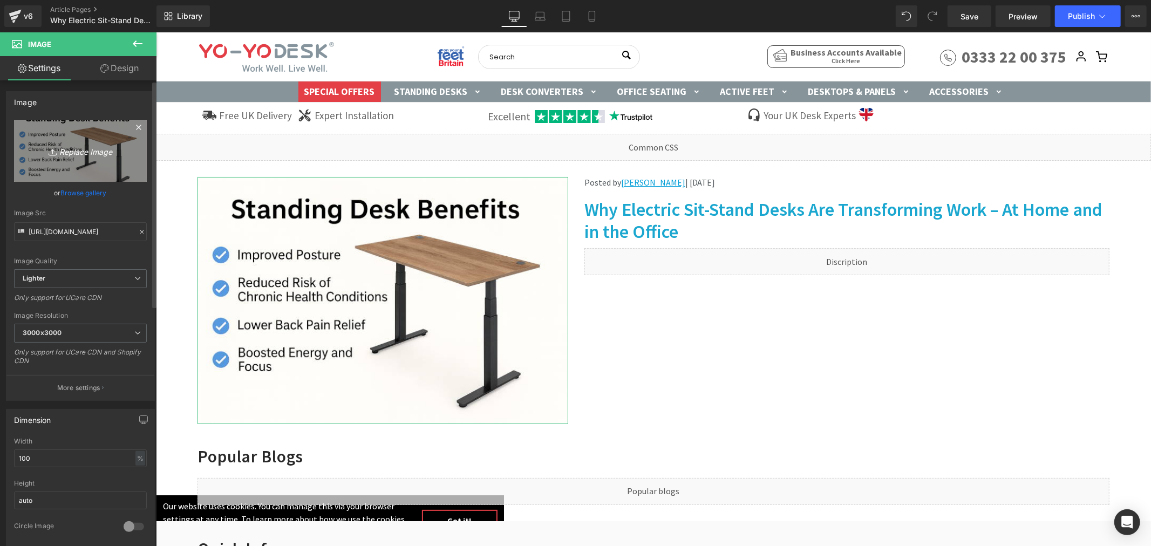
click at [69, 151] on icon "Replace Image" at bounding box center [80, 150] width 86 height 13
type input "C:\fakepath\electric-desks-transforming.jpg"
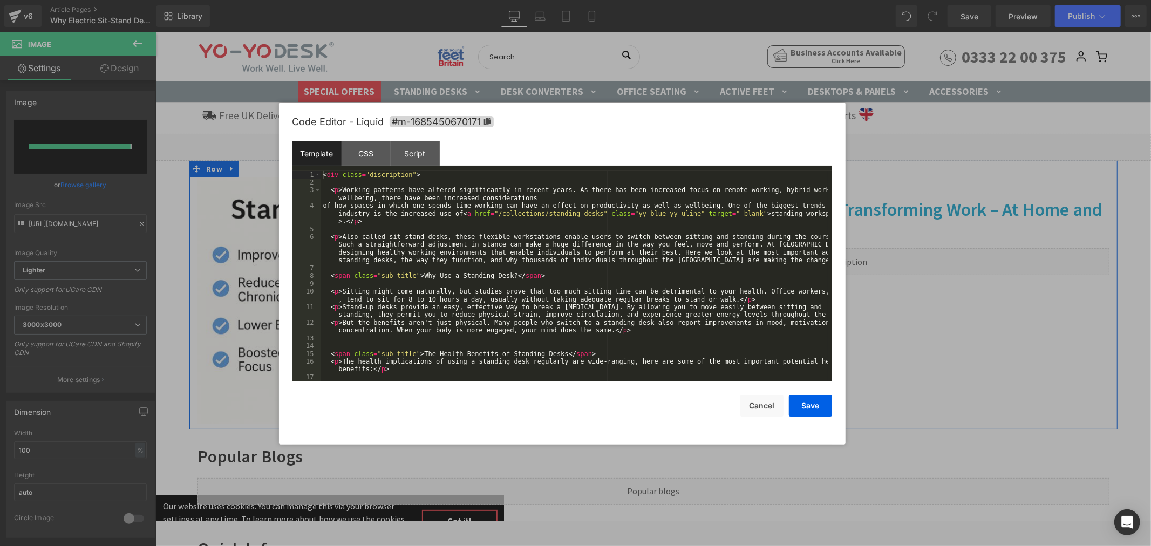
click at [858, 257] on div "Liquid" at bounding box center [846, 261] width 525 height 27
type input "https://ucarecdn.com/43c26b85-a308-4e3c-b937-0230f7428ba3/-/format/auto/-/previ…"
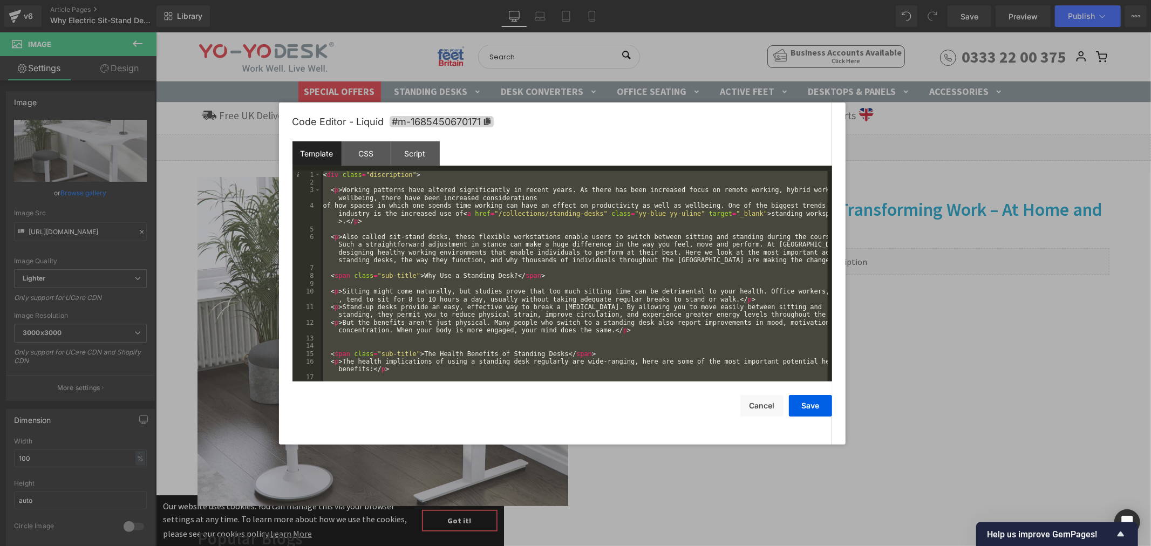
click at [475, 189] on div "< div class = "discription" > < p > Working patterns have altered significantly…" at bounding box center [574, 276] width 507 height 211
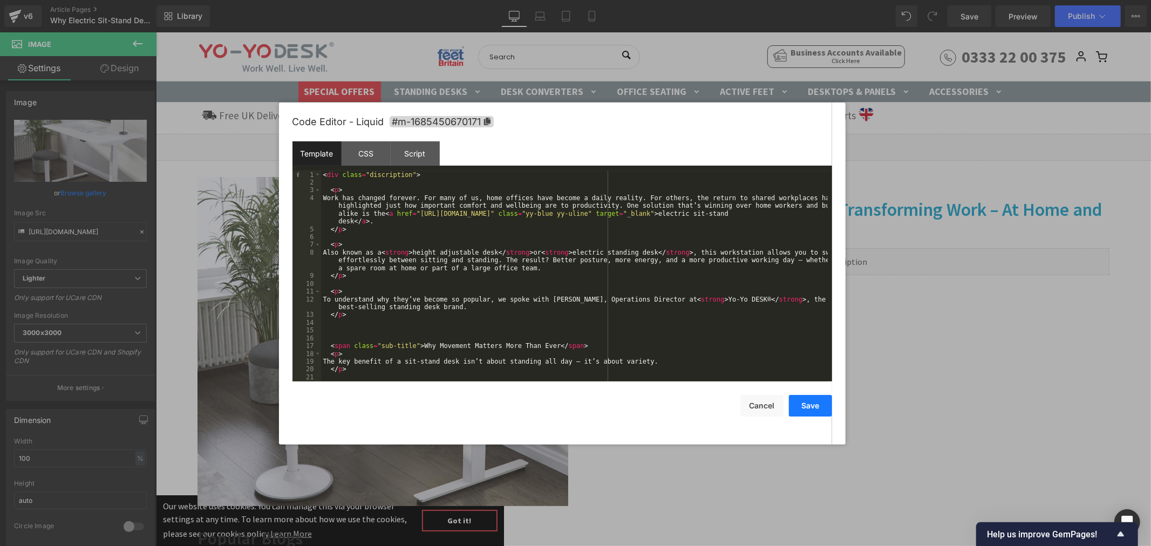
click at [808, 408] on button "Save" at bounding box center [810, 406] width 43 height 22
click at [856, 257] on icon at bounding box center [859, 256] width 6 height 6
click at [764, 408] on button "Cancel" at bounding box center [762, 406] width 43 height 22
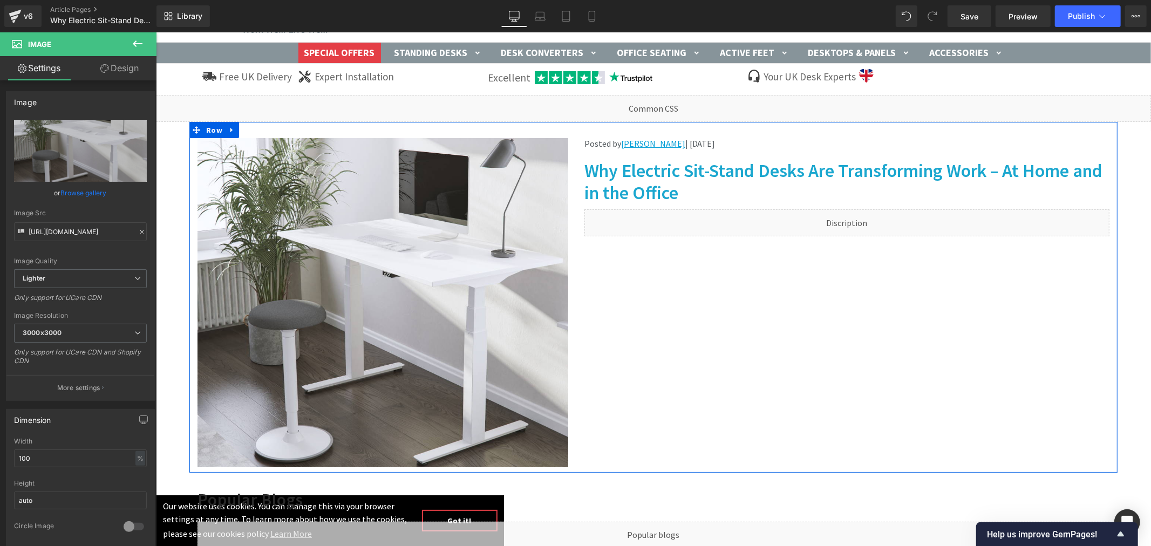
scroll to position [60, 0]
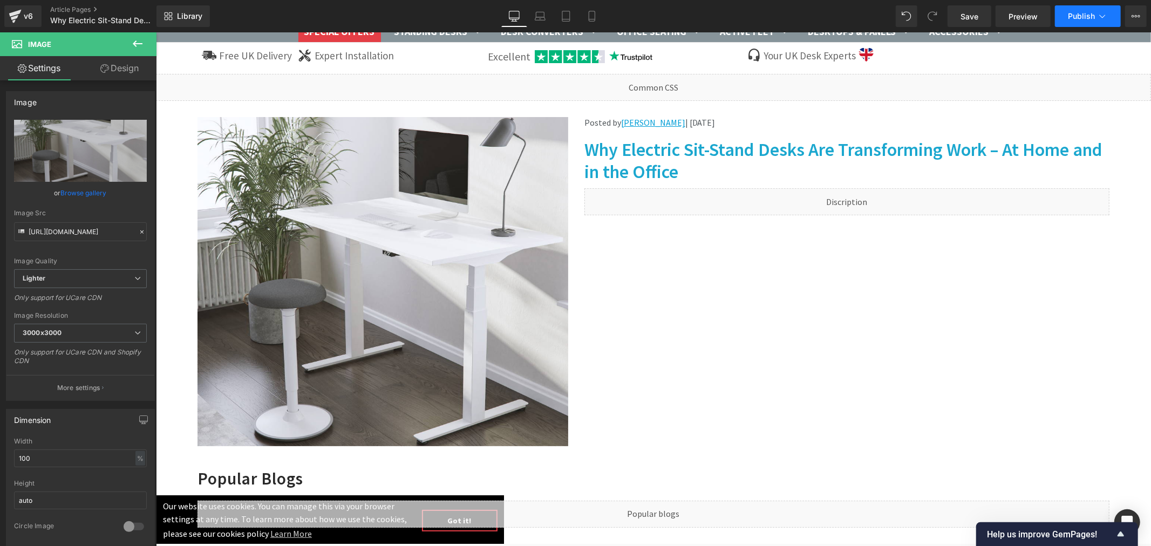
click at [1082, 14] on span "Publish" at bounding box center [1081, 16] width 27 height 9
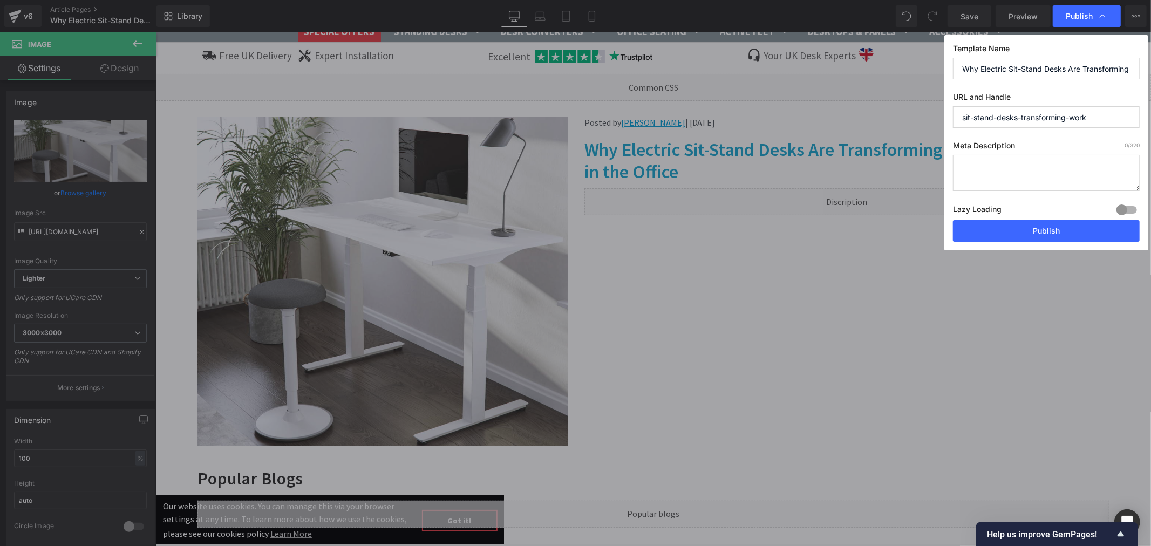
click at [1093, 66] on input "Why Electric Sit-Stand Desks Are Transforming Work" at bounding box center [1046, 69] width 187 height 22
click at [1050, 233] on button "Publish" at bounding box center [1046, 231] width 187 height 22
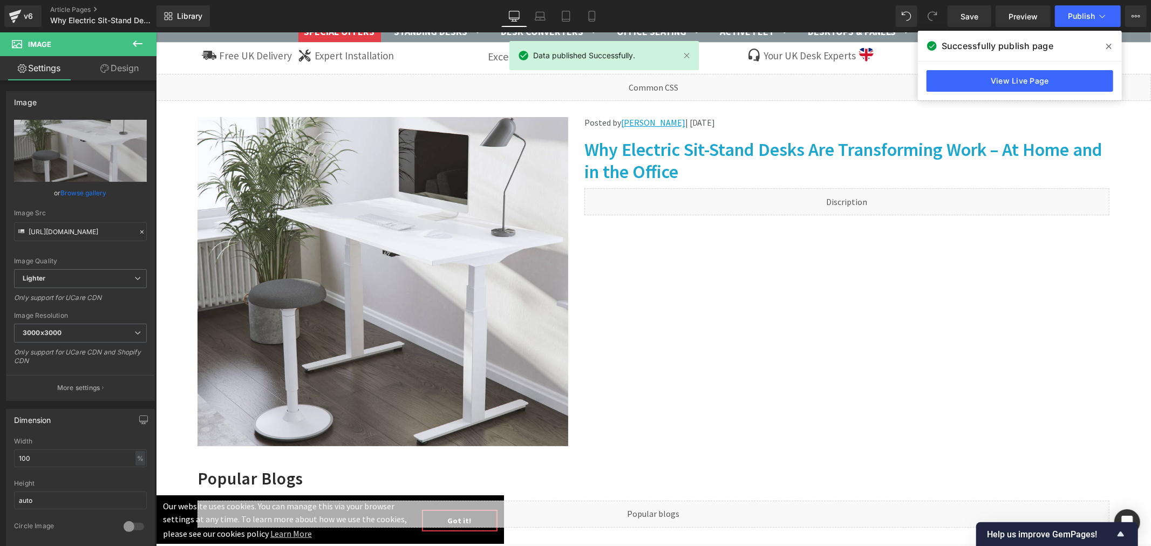
click at [1110, 42] on icon at bounding box center [1109, 46] width 5 height 9
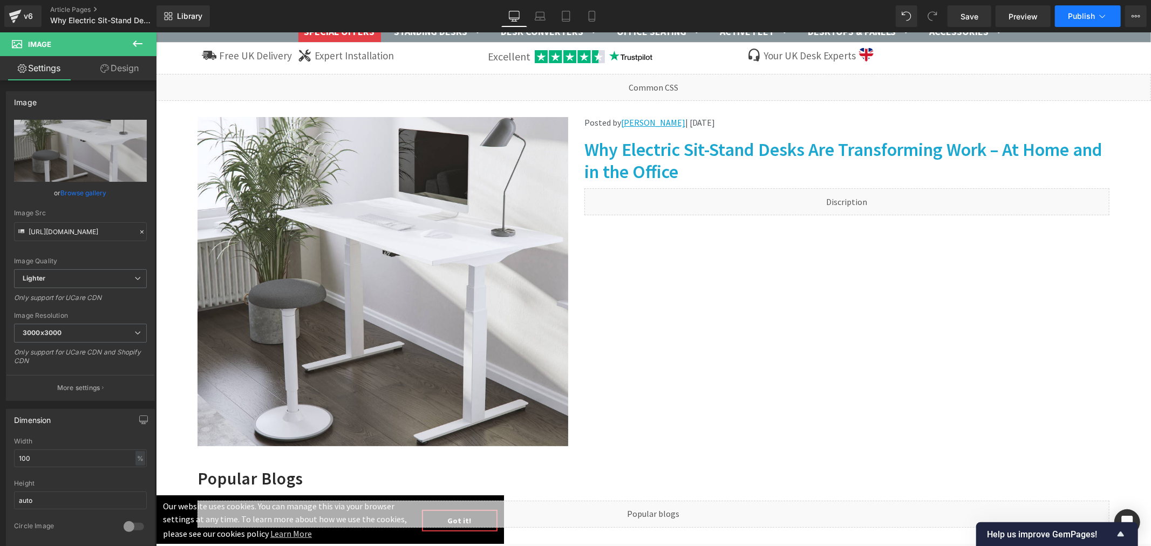
click at [1086, 17] on span "Publish" at bounding box center [1081, 16] width 27 height 9
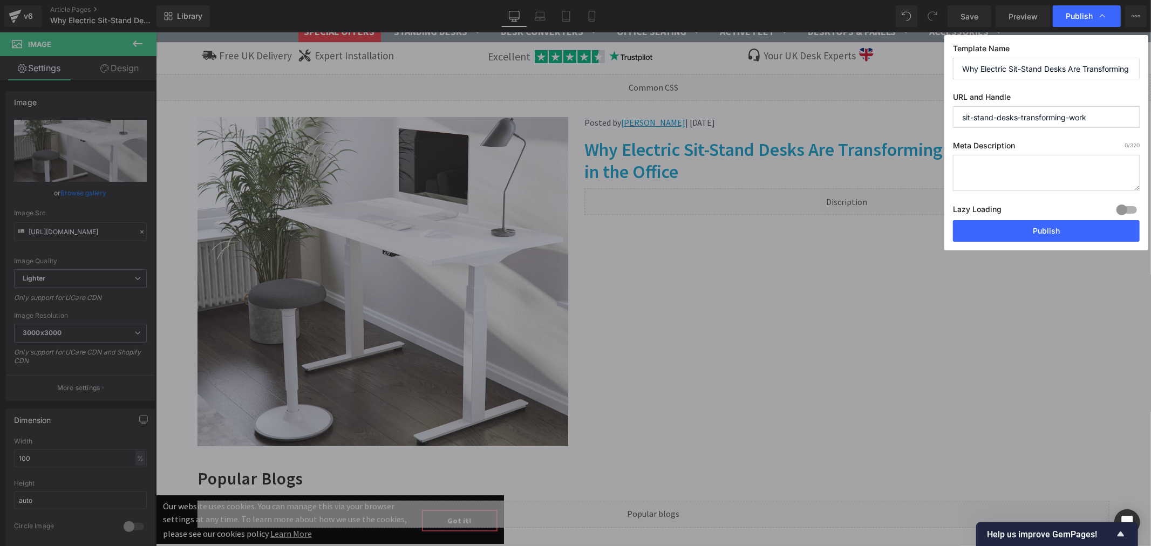
click at [1008, 118] on input "sit-stand-desks-transforming-work" at bounding box center [1046, 117] width 187 height 22
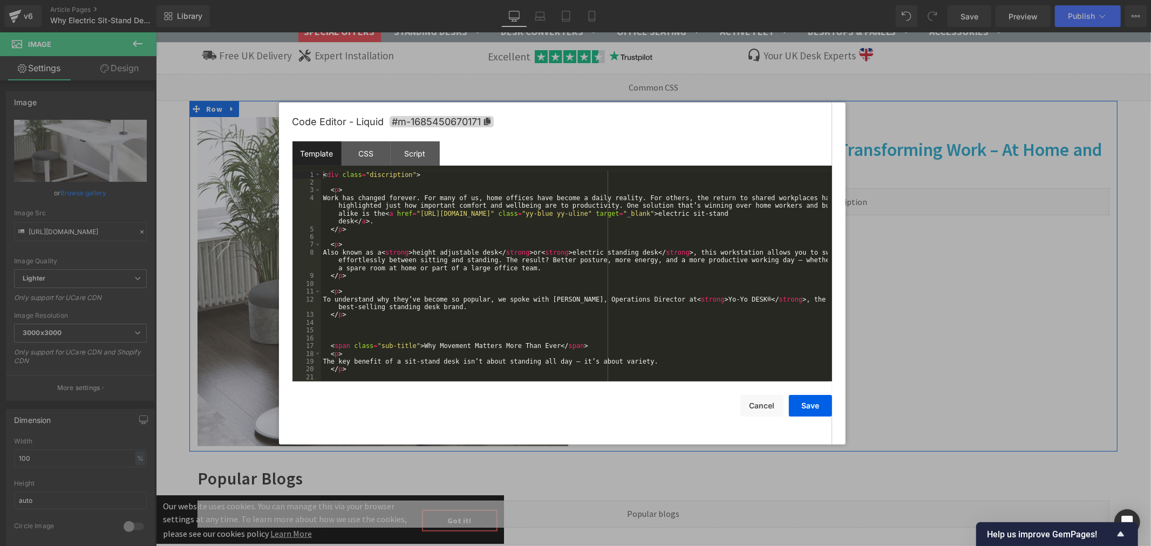
click at [852, 197] on div "Liquid" at bounding box center [846, 201] width 525 height 27
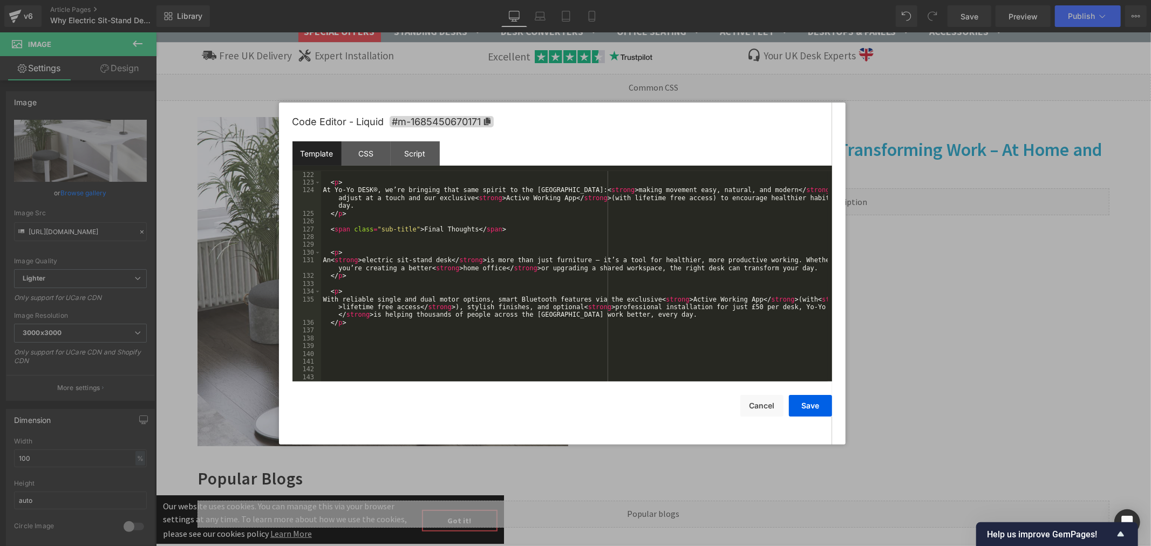
scroll to position [1193, 0]
click at [808, 411] on button "Save" at bounding box center [810, 406] width 43 height 22
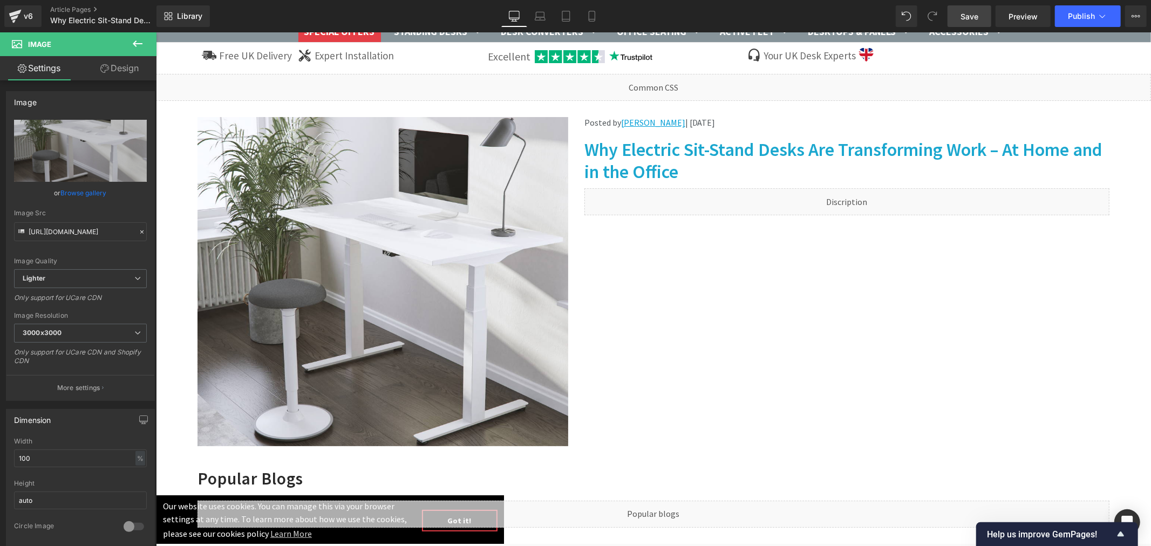
click at [981, 15] on link "Save" at bounding box center [970, 16] width 44 height 22
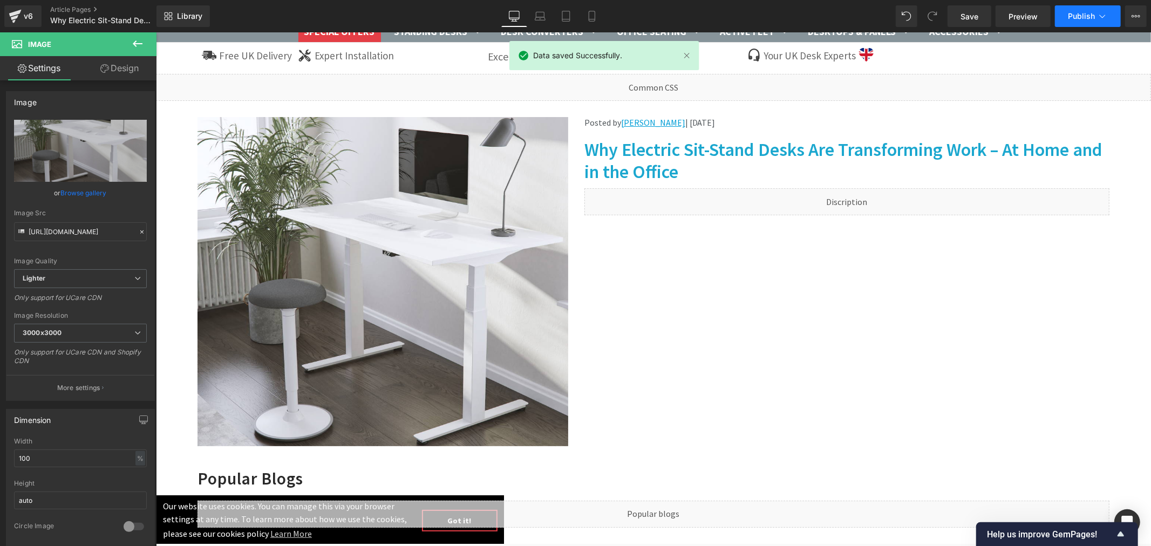
click at [1087, 13] on span "Publish" at bounding box center [1081, 16] width 27 height 9
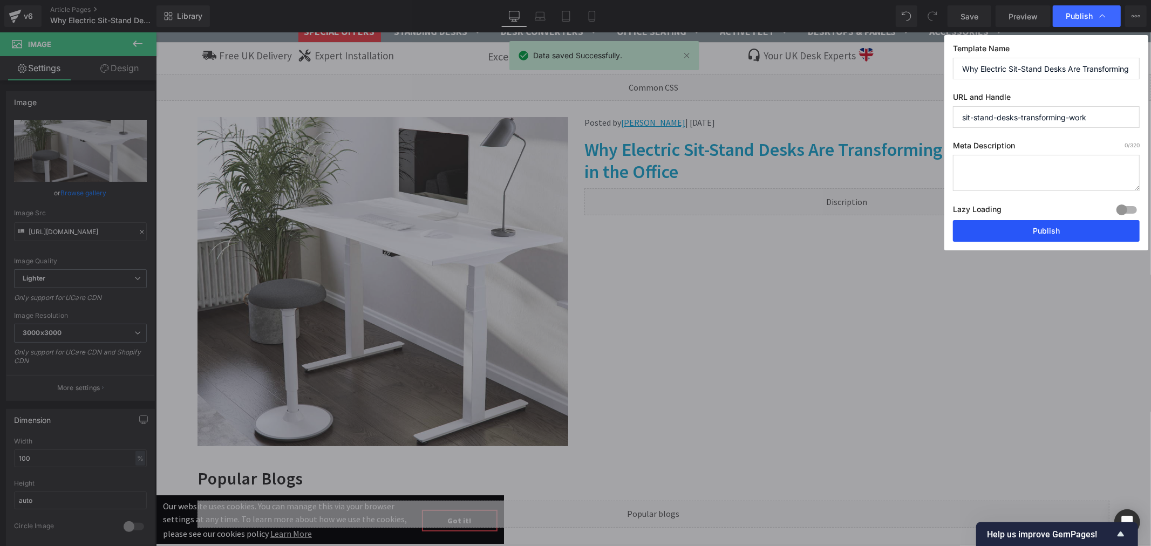
click at [1017, 230] on button "Publish" at bounding box center [1046, 231] width 187 height 22
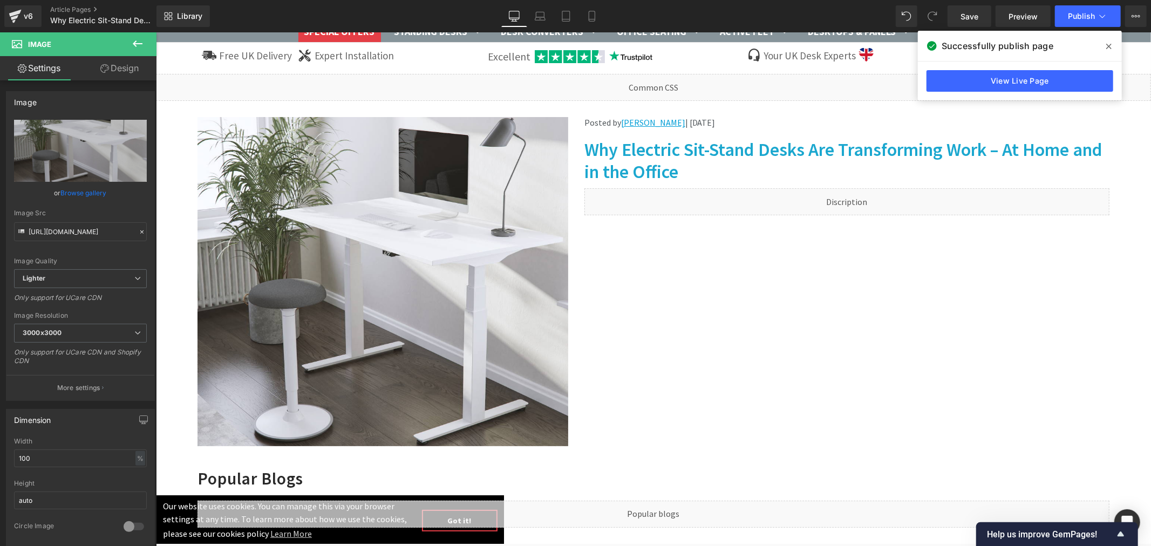
click at [1109, 44] on icon at bounding box center [1109, 46] width 5 height 9
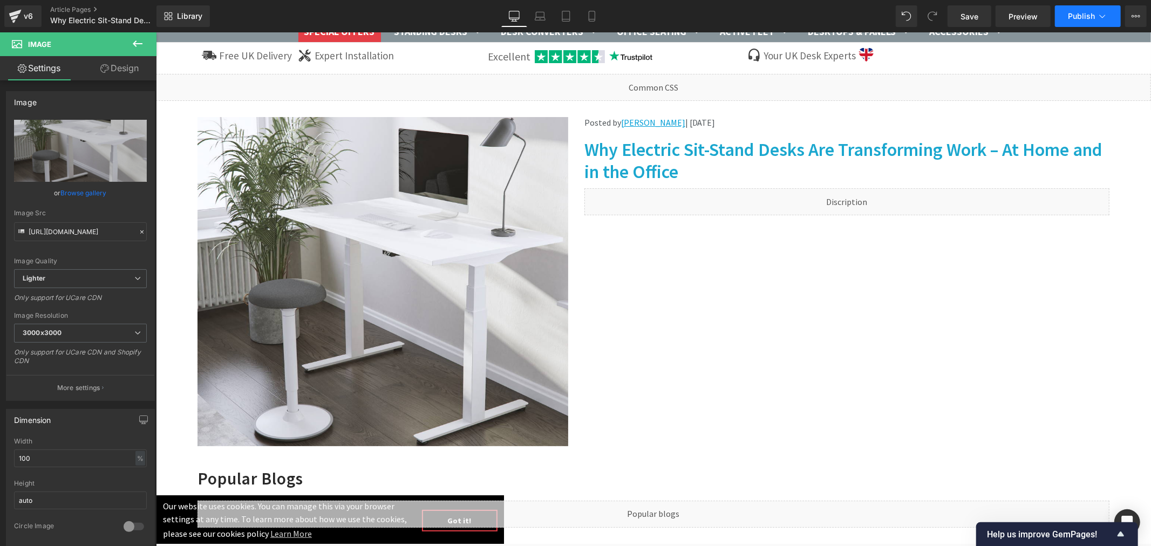
click at [1112, 20] on button "Publish" at bounding box center [1088, 16] width 66 height 22
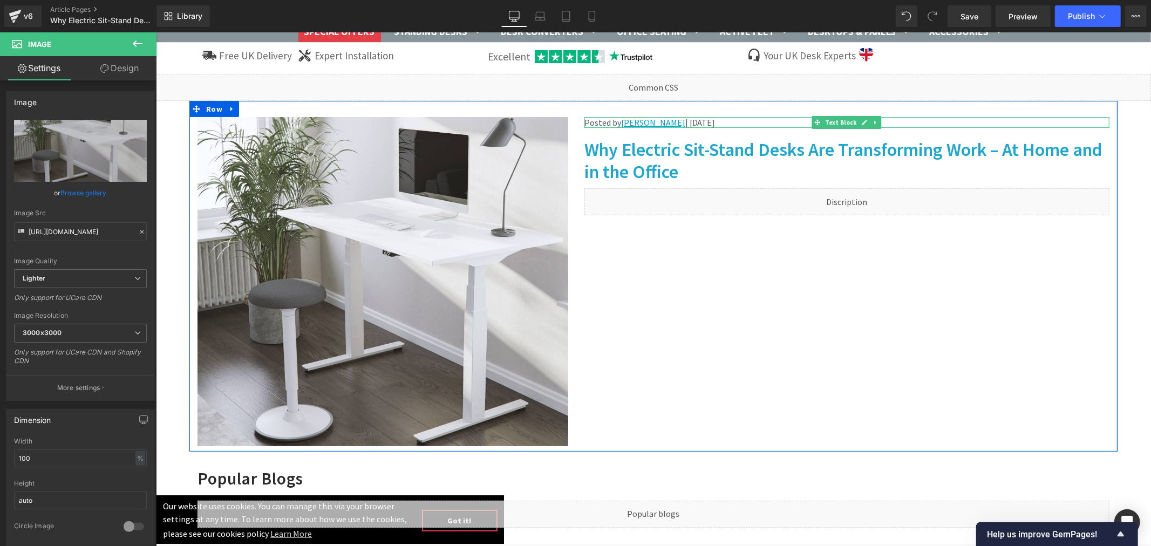
click at [760, 121] on p "Posted by Gavin Bradley | Oct 10, 2025" at bounding box center [846, 122] width 525 height 11
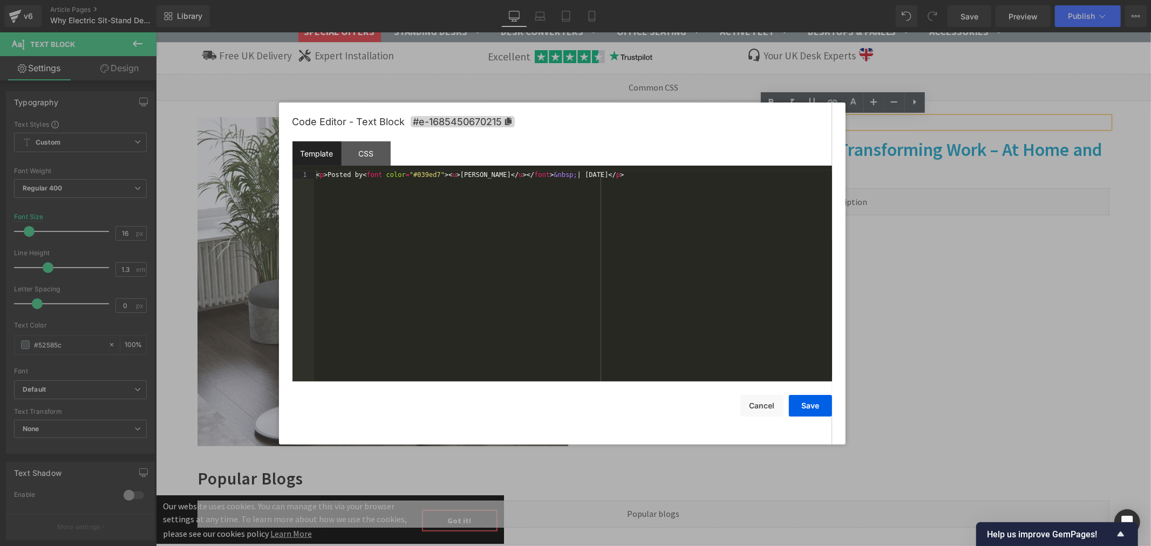
click at [740, 0] on div "Image You are previewing how the will restyle your page. You can not edit Eleme…" at bounding box center [575, 0] width 1151 height 0
click at [585, 170] on div "Template CSS" at bounding box center [563, 156] width 540 height 30
click at [585, 174] on div "< p > Posted by < font color = "#039ed7" > < u > Gavin Bradley </ u > </ font >…" at bounding box center [573, 284] width 518 height 226
click at [812, 411] on button "Save" at bounding box center [810, 406] width 43 height 22
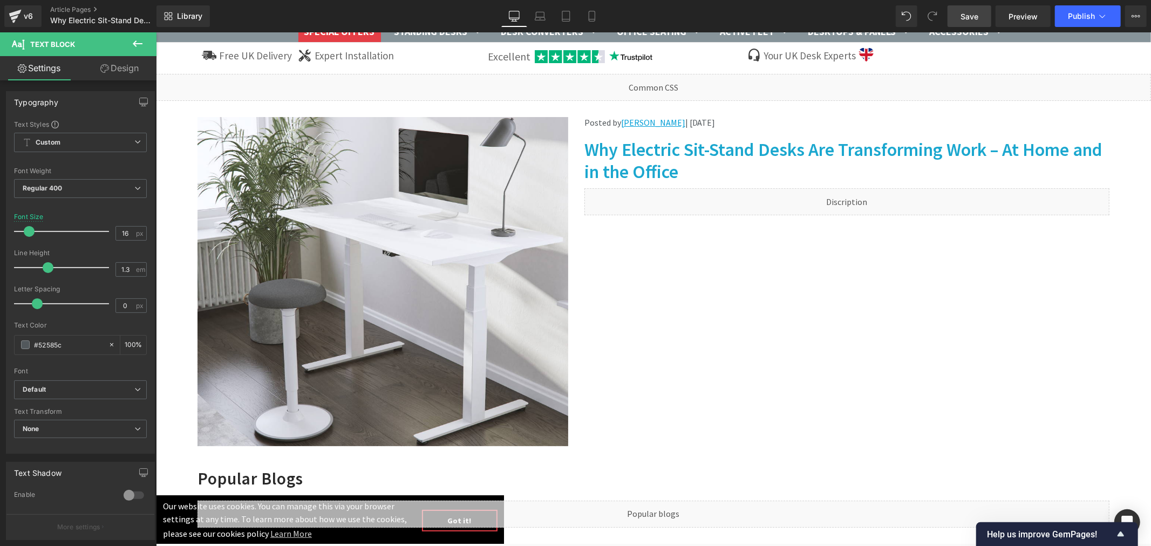
click at [984, 14] on link "Save" at bounding box center [970, 16] width 44 height 22
click at [1085, 15] on span "Publish" at bounding box center [1081, 16] width 27 height 9
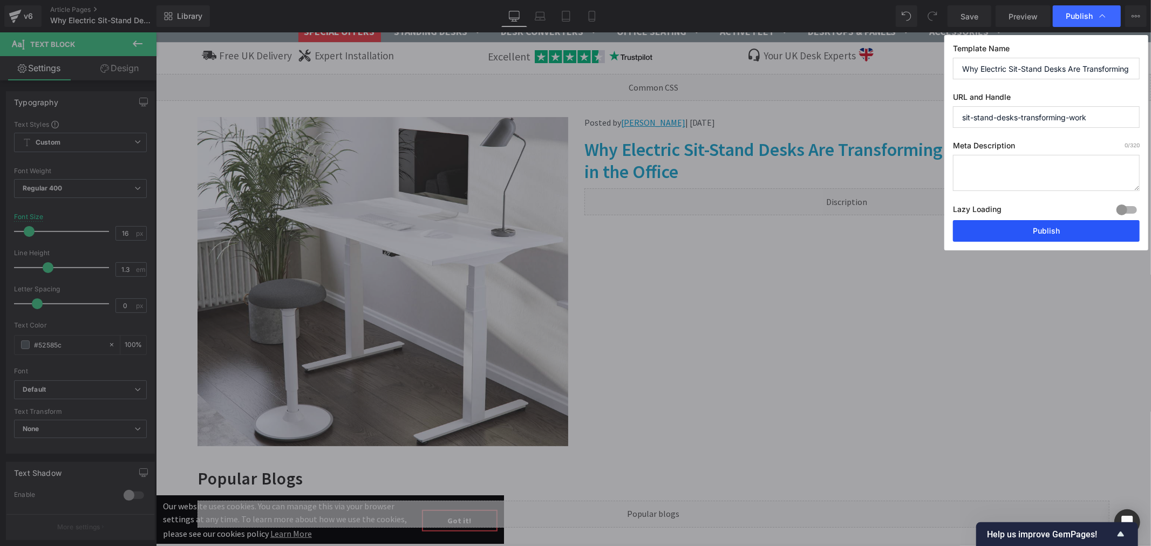
click at [999, 230] on button "Publish" at bounding box center [1046, 231] width 187 height 22
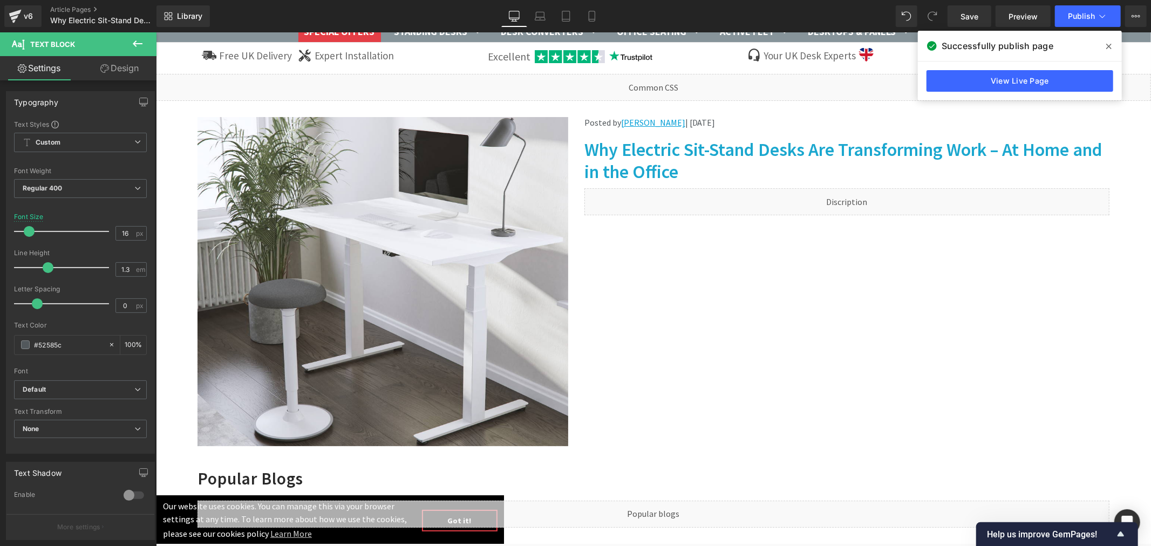
drag, startPoint x: 1108, startPoint y: 44, endPoint x: 951, endPoint y: 11, distance: 159.9
click at [1108, 44] on icon at bounding box center [1109, 46] width 5 height 9
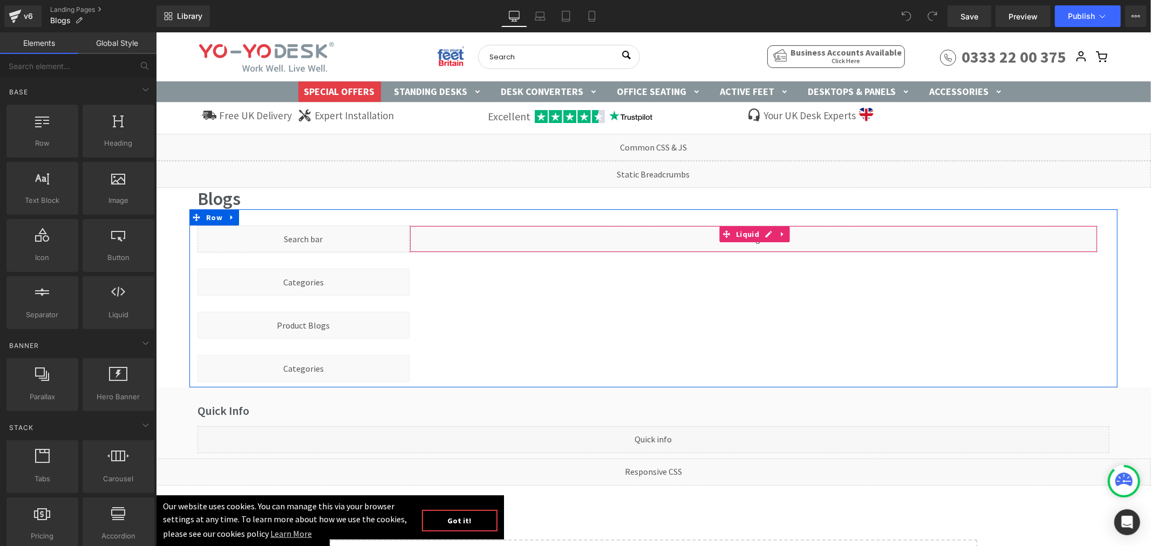
click at [763, 234] on div "Liquid" at bounding box center [753, 238] width 688 height 27
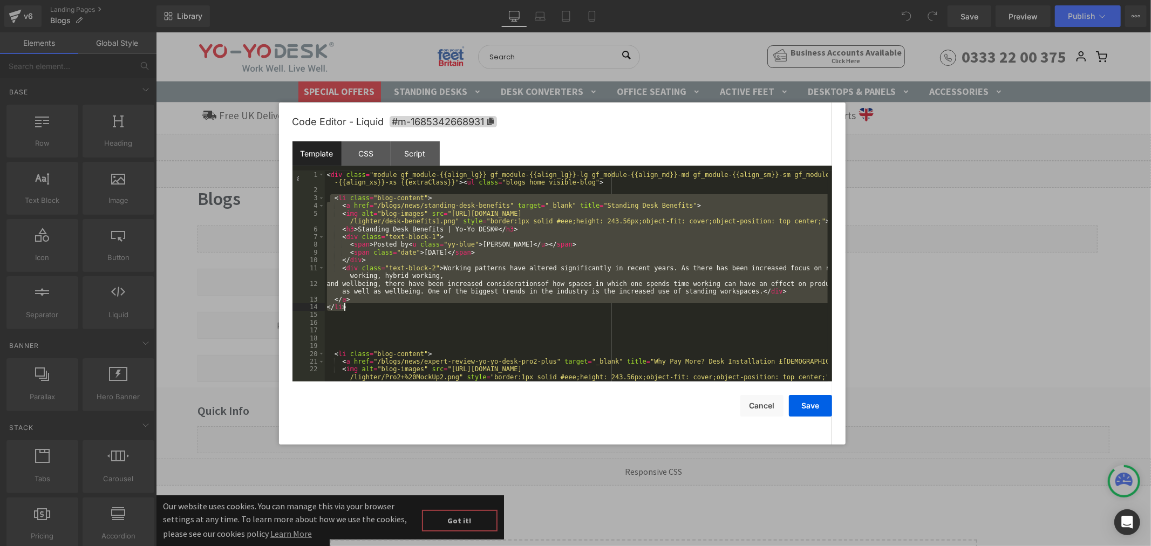
drag, startPoint x: 331, startPoint y: 196, endPoint x: 381, endPoint y: 306, distance: 120.3
click at [380, 308] on div "< div class = "module gf_module-{{align_lg}} gf_module-{{align_lg}}-lg gf_modul…" at bounding box center [576, 288] width 503 height 234
click at [592, 184] on div "< div class = "module gf_module-{{align_lg}} gf_module-{{align_lg}}-lg gf_modul…" at bounding box center [576, 288] width 503 height 234
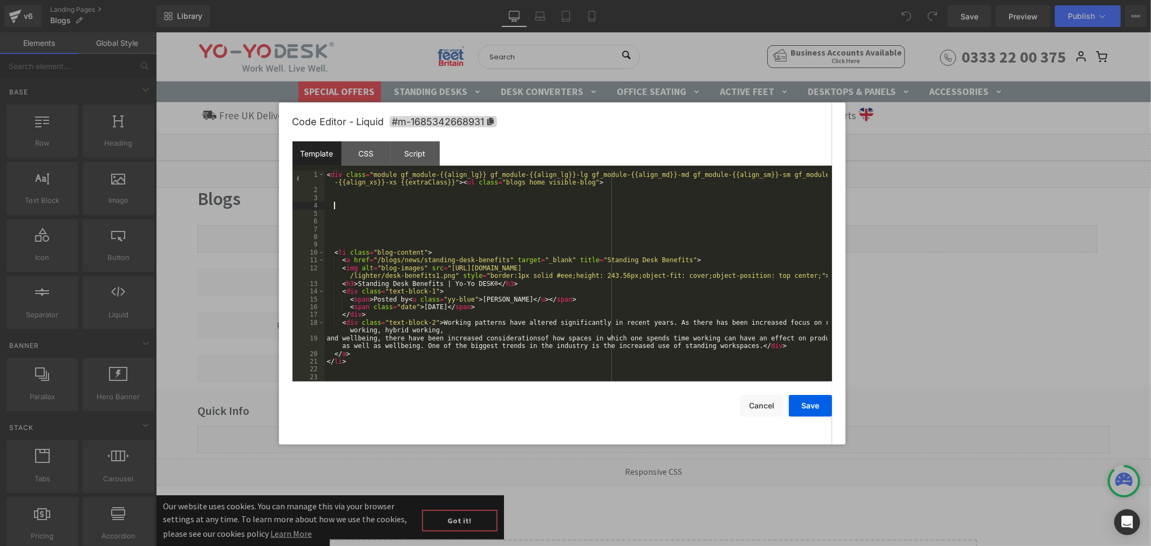
click at [349, 207] on div "< div class = "module gf_module-{{align_lg}} gf_module-{{align_lg}}-lg gf_modul…" at bounding box center [576, 288] width 503 height 234
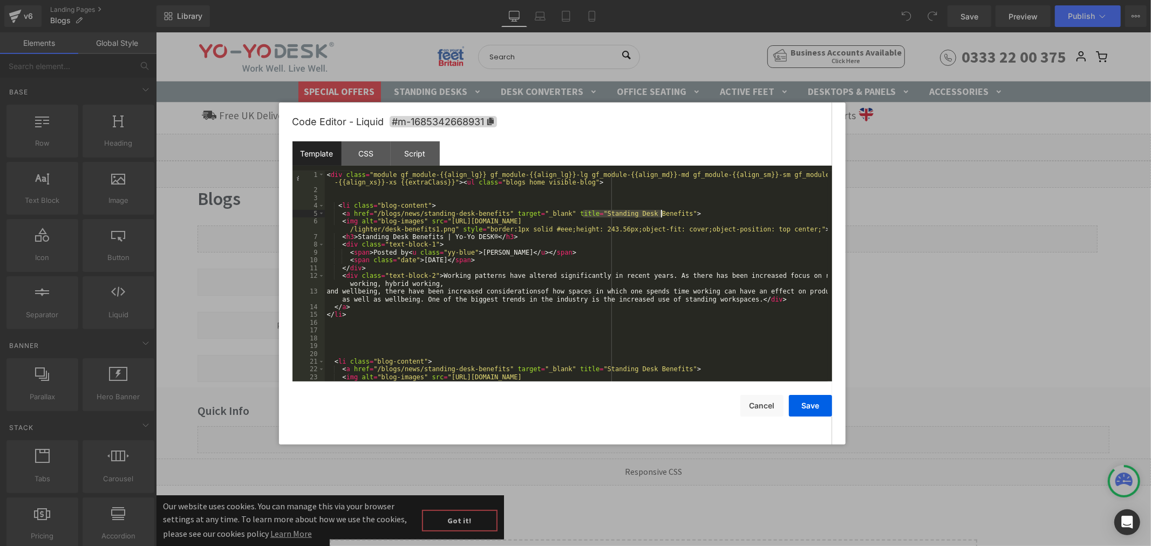
drag, startPoint x: 581, startPoint y: 213, endPoint x: 661, endPoint y: 213, distance: 79.3
click at [661, 213] on div "< div class = "module gf_module-{{align_lg}} gf_module-{{align_lg}}-lg gf_modul…" at bounding box center [576, 292] width 503 height 242
drag, startPoint x: 354, startPoint y: 236, endPoint x: 433, endPoint y: 235, distance: 79.4
click at [433, 235] on div "< div class = "module gf_module-{{align_lg}} gf_module-{{align_lg}}-lg gf_modul…" at bounding box center [576, 292] width 503 height 242
drag, startPoint x: 472, startPoint y: 252, endPoint x: 522, endPoint y: 253, distance: 50.2
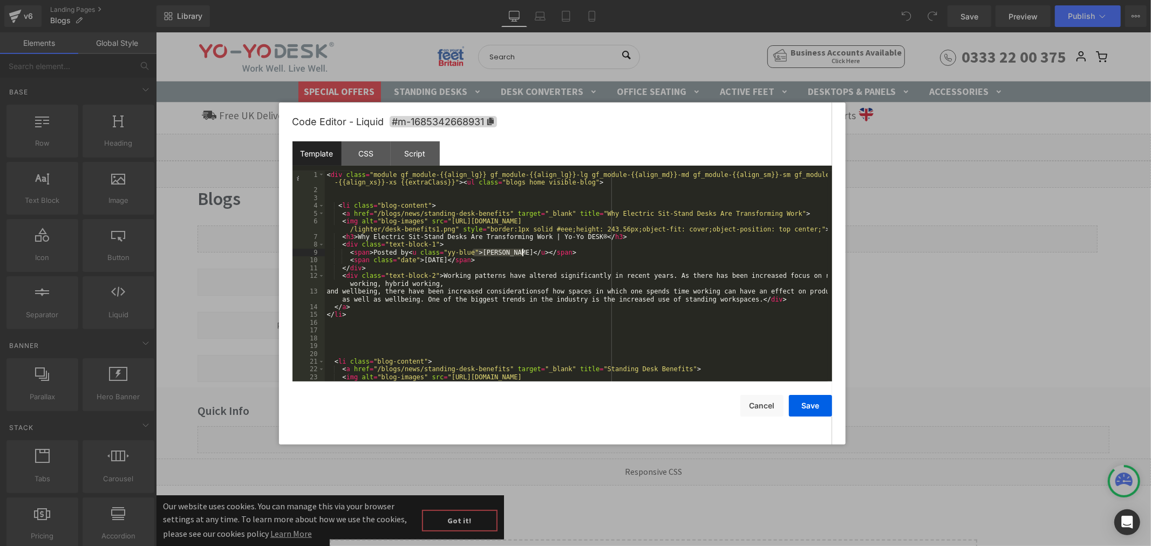
click at [522, 253] on div "< div class = "module gf_module-{{align_lg}} gf_module-{{align_lg}}-lg gf_modul…" at bounding box center [576, 292] width 503 height 242
drag, startPoint x: 415, startPoint y: 260, endPoint x: 440, endPoint y: 259, distance: 25.4
click at [440, 259] on div "< div class = "module gf_module-{{align_lg}} gf_module-{{align_lg}}-lg gf_modul…" at bounding box center [576, 292] width 503 height 242
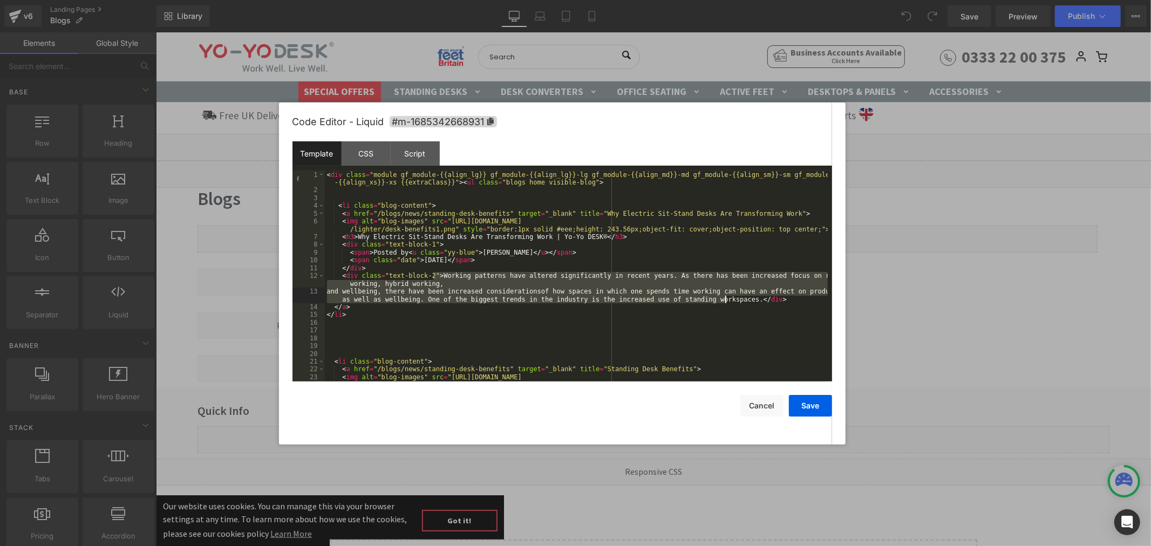
drag, startPoint x: 432, startPoint y: 276, endPoint x: 725, endPoint y: 298, distance: 293.9
click at [725, 298] on div "< div class = "module gf_module-{{align_lg}} gf_module-{{align_lg}}-lg gf_modul…" at bounding box center [576, 292] width 503 height 242
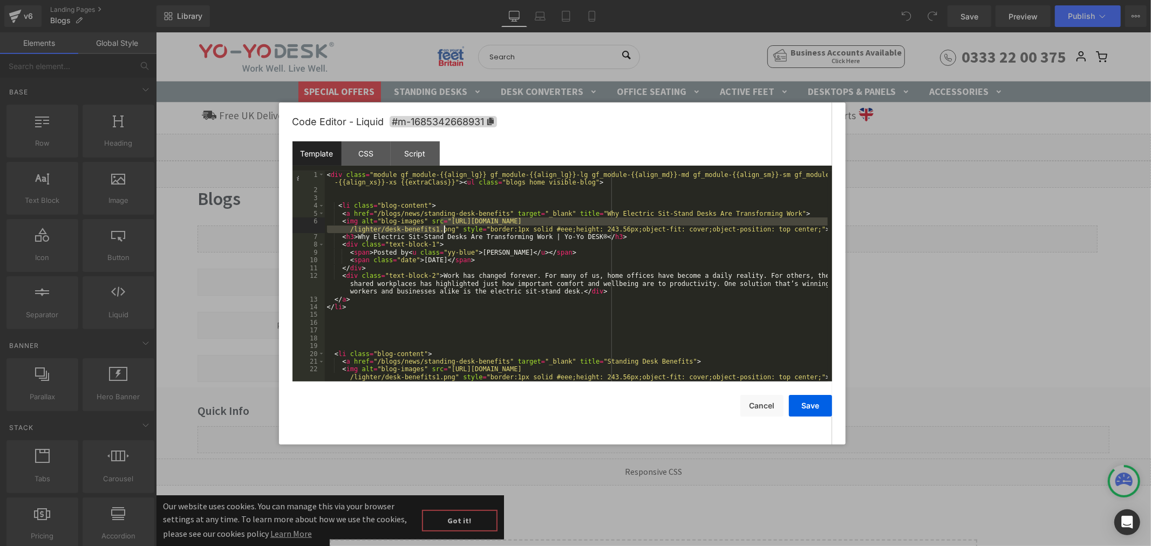
drag, startPoint x: 441, startPoint y: 222, endPoint x: 445, endPoint y: 230, distance: 9.4
click at [445, 230] on div "< div class = "module gf_module-{{align_lg}} gf_module-{{align_lg}}-lg gf_modul…" at bounding box center [576, 288] width 503 height 234
drag, startPoint x: 372, startPoint y: 211, endPoint x: 494, endPoint y: 211, distance: 122.0
click at [494, 211] on div "< div class = "module gf_module-{{align_lg}} gf_module-{{align_lg}}-lg gf_modul…" at bounding box center [576, 288] width 503 height 234
drag, startPoint x: 401, startPoint y: 314, endPoint x: 356, endPoint y: 241, distance: 85.3
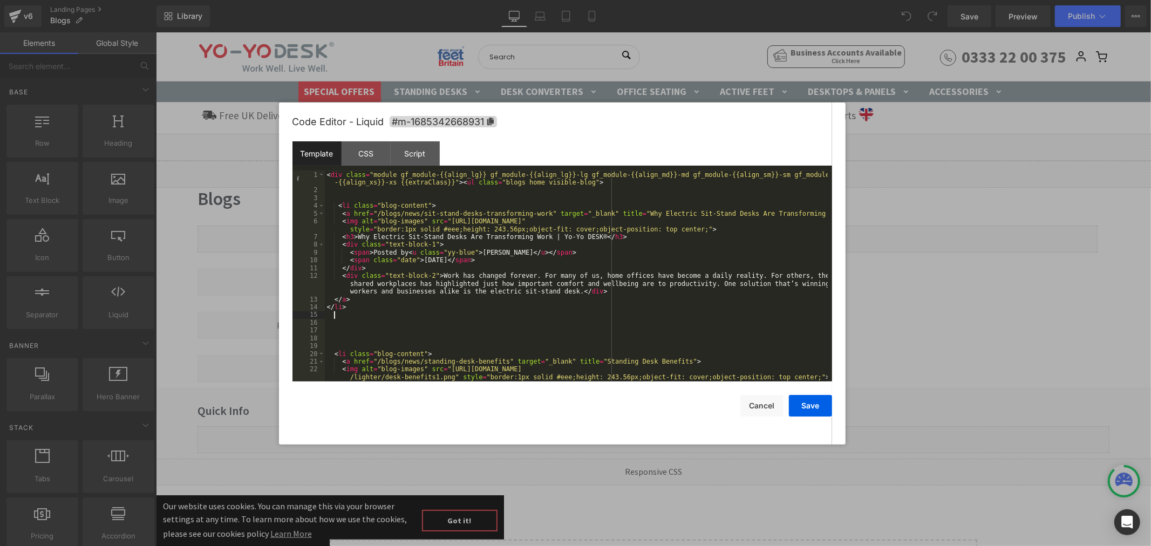
click at [401, 314] on div "< div class = "module gf_module-{{align_lg}} gf_module-{{align_lg}}-lg gf_modul…" at bounding box center [576, 288] width 503 height 234
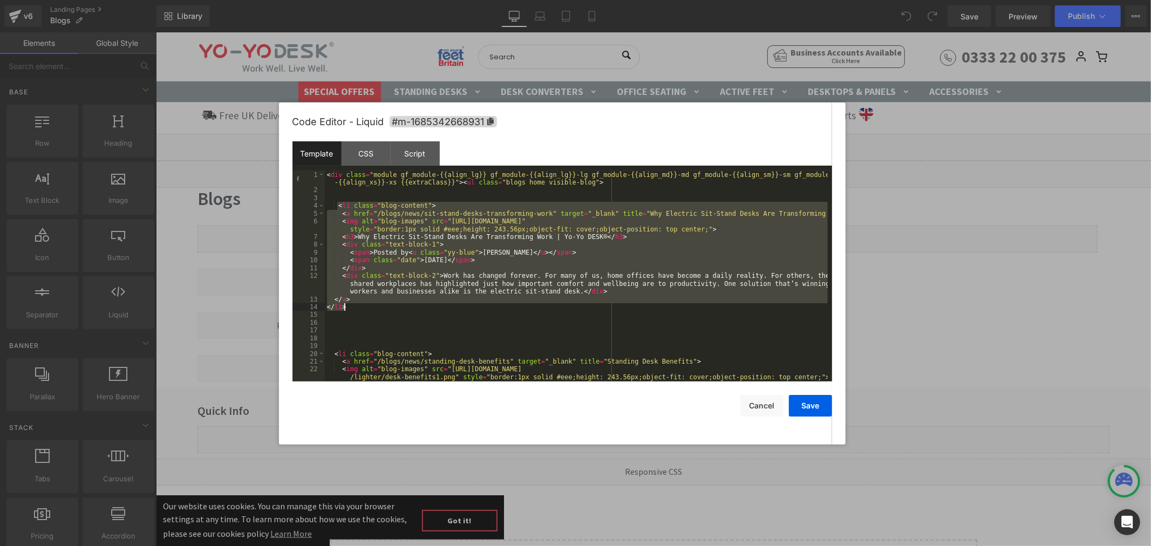
drag, startPoint x: 336, startPoint y: 204, endPoint x: 370, endPoint y: 310, distance: 111.6
click at [370, 310] on div "< div class = "module gf_module-{{align_lg}} gf_module-{{align_lg}}-lg gf_modul…" at bounding box center [576, 288] width 503 height 234
click at [801, 403] on button "Save" at bounding box center [810, 406] width 43 height 22
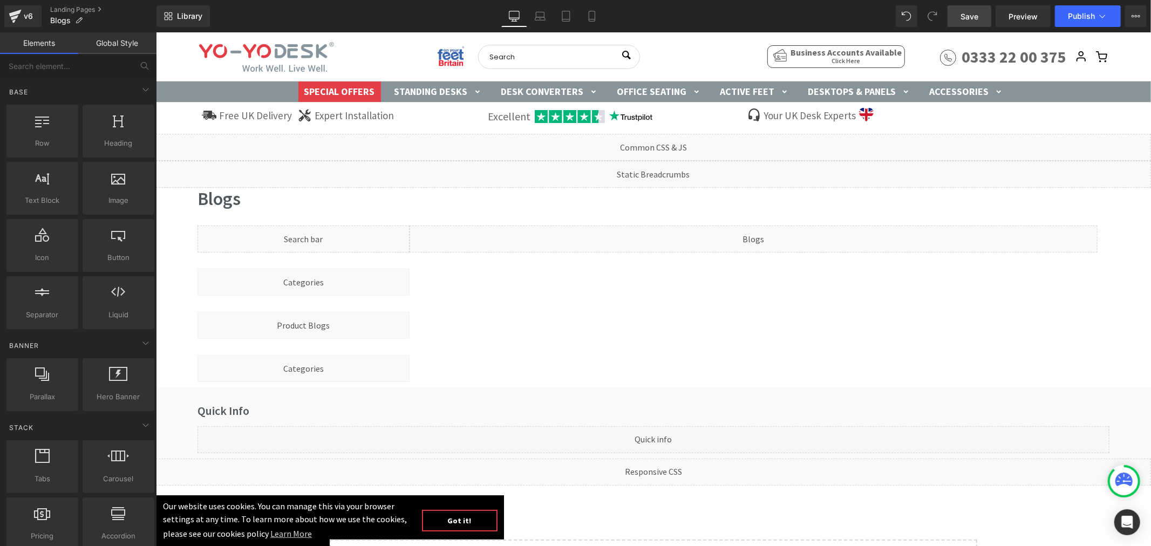
click at [966, 12] on span "Save" at bounding box center [970, 16] width 18 height 11
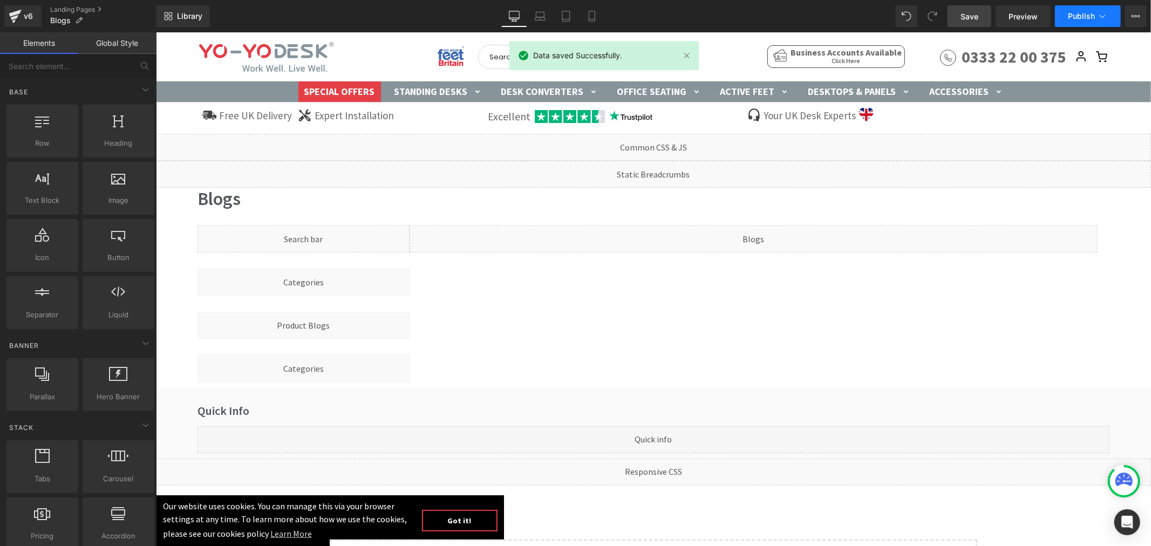
click at [1088, 12] on span "Publish" at bounding box center [1081, 16] width 27 height 9
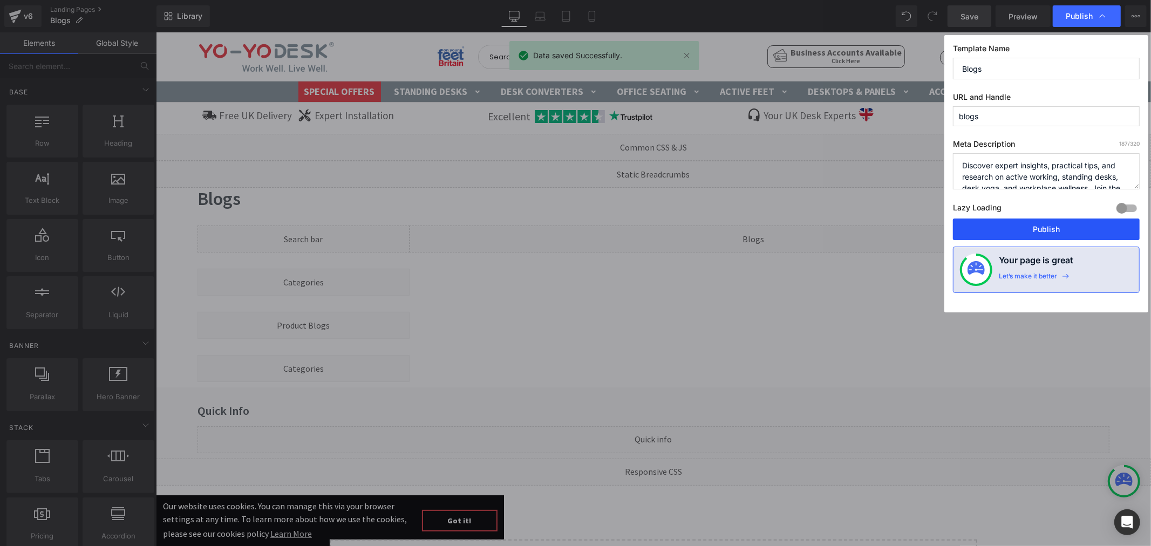
click at [1031, 222] on button "Publish" at bounding box center [1046, 230] width 187 height 22
